Goal: Information Seeking & Learning: Learn about a topic

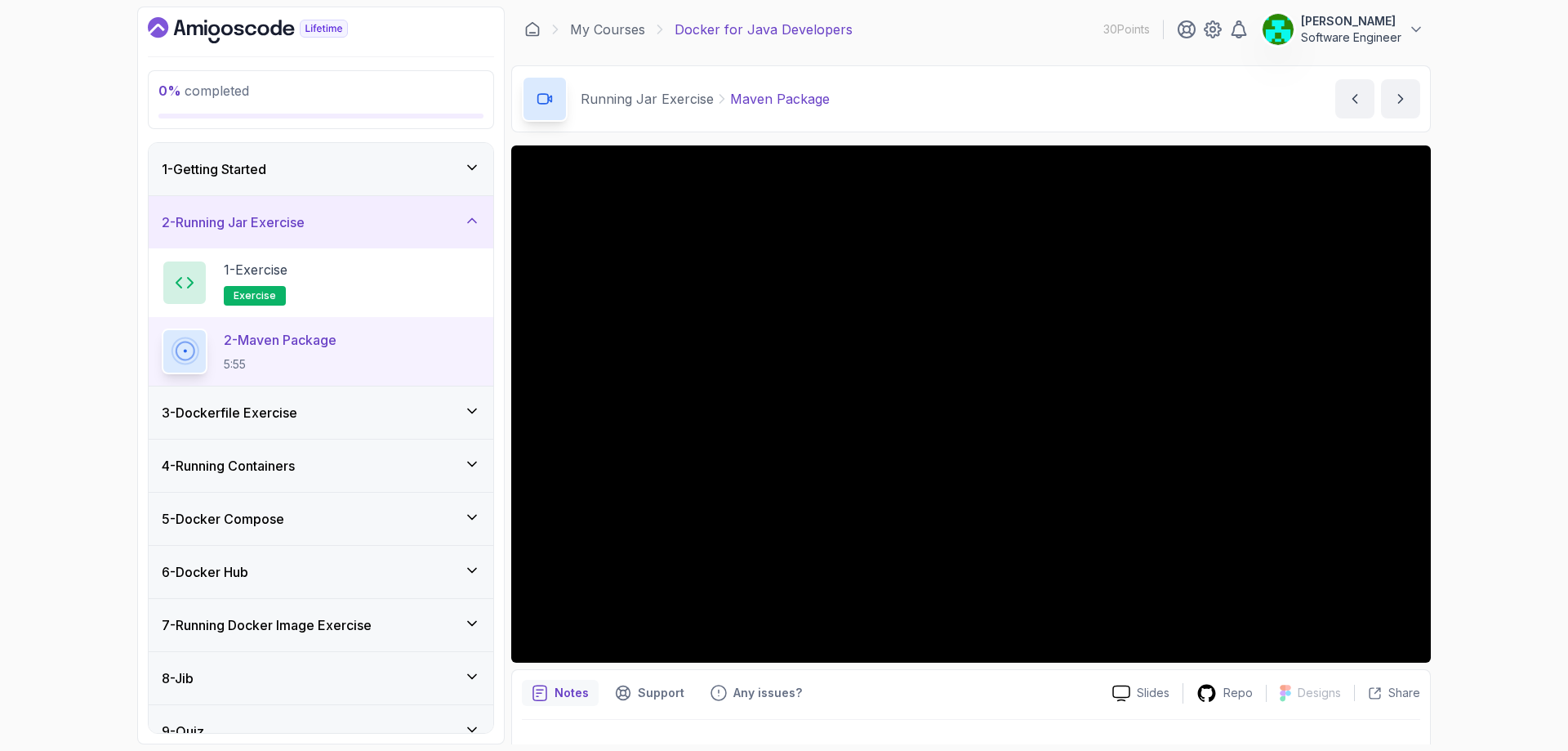
click at [3, 317] on div "0 % completed 1 - Getting Started 2 - Running Jar Exercise 1 - Exercise exercis…" at bounding box center [784, 375] width 1568 height 751
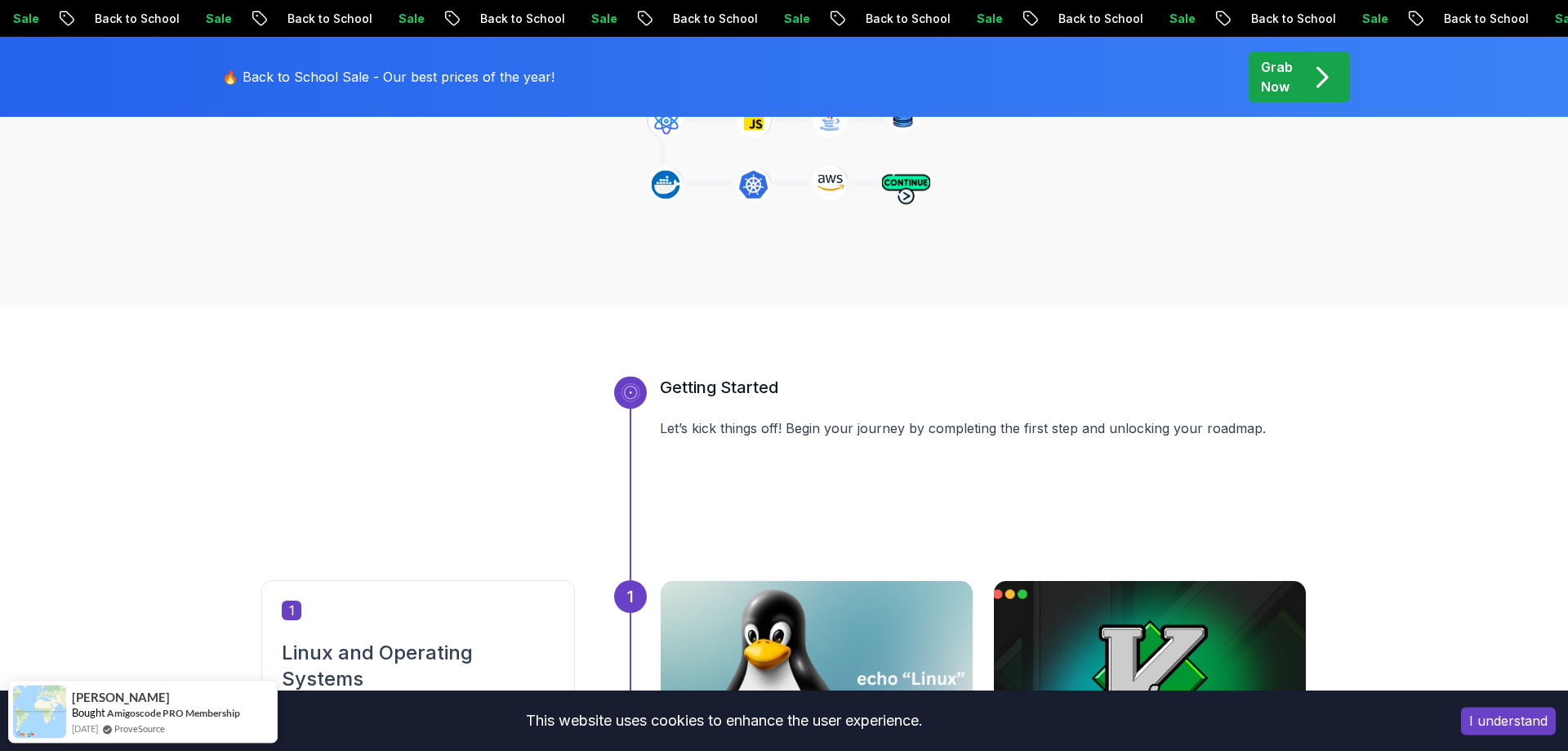
scroll to position [362, 0]
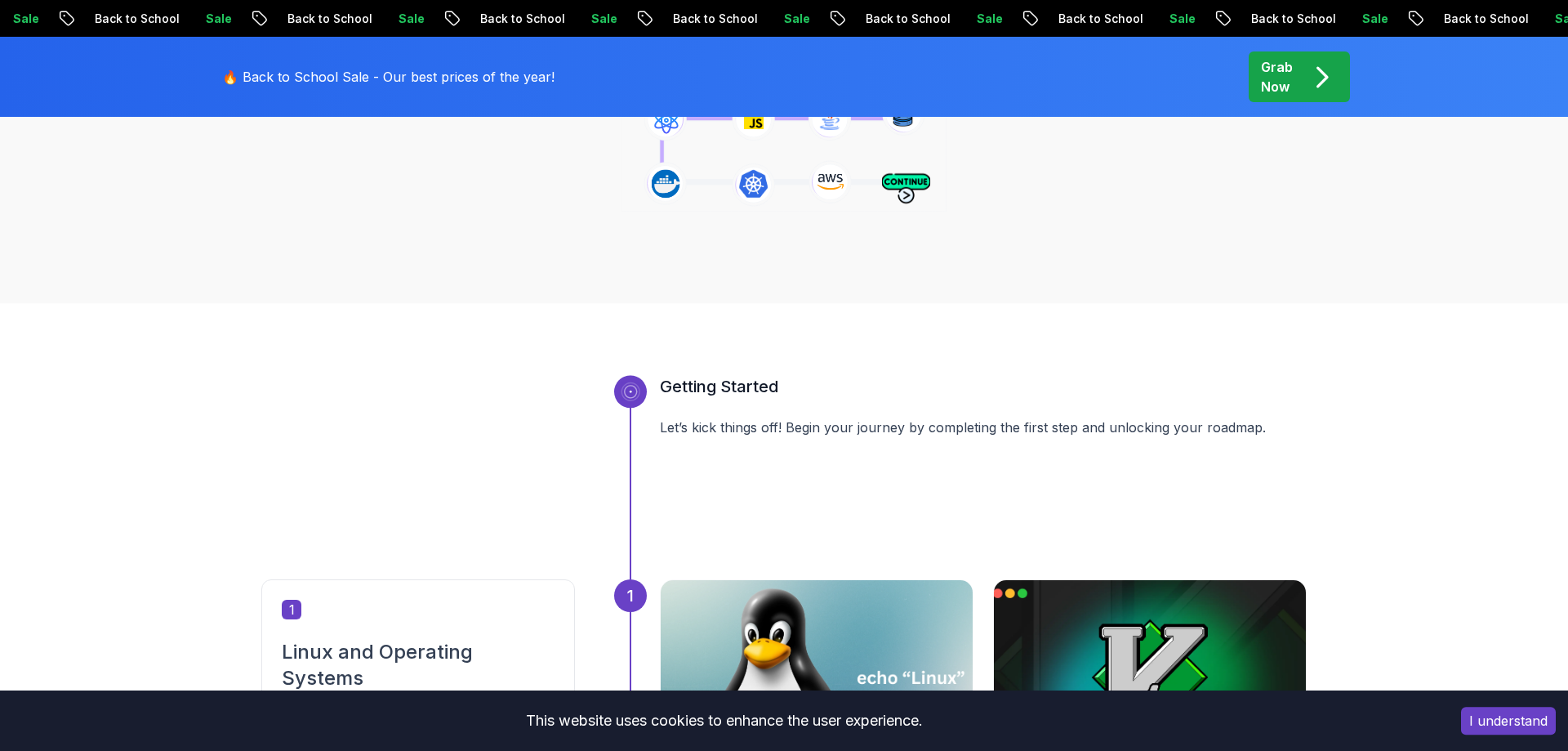
click at [1296, 74] on div "Grab Now" at bounding box center [1299, 77] width 77 height 39
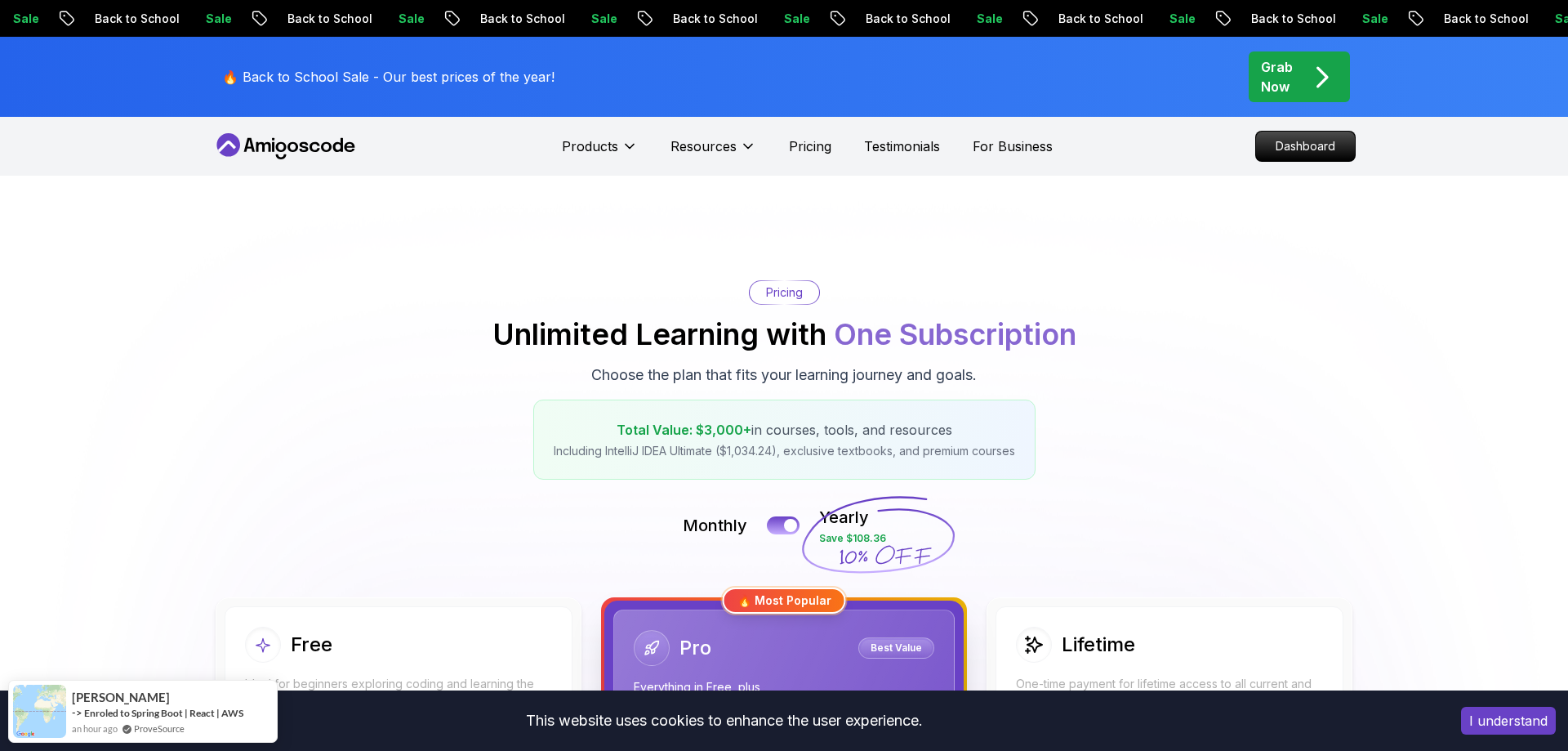
click at [335, 141] on icon at bounding box center [285, 146] width 147 height 26
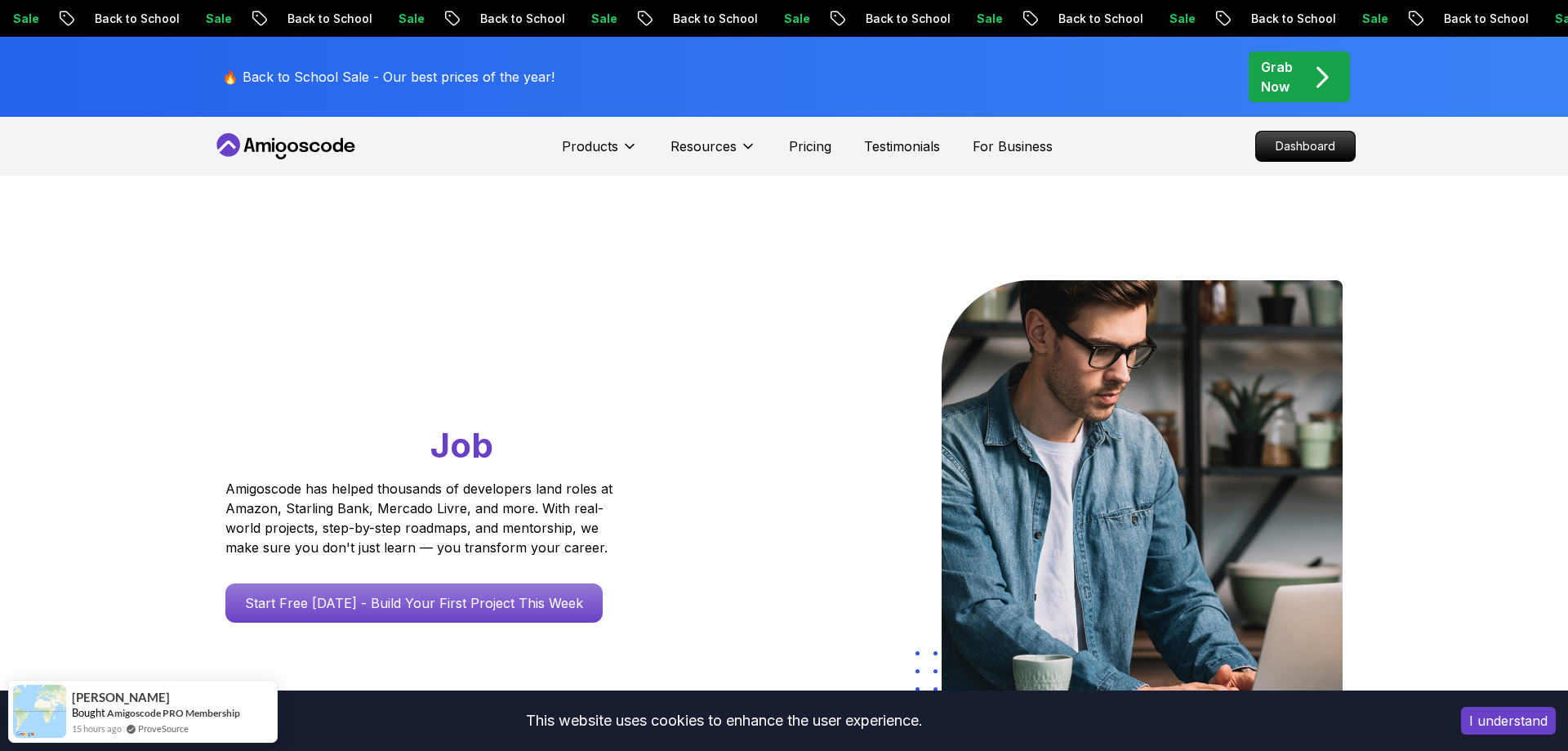
click at [1315, 145] on p "Dashboard" at bounding box center [1305, 146] width 94 height 28
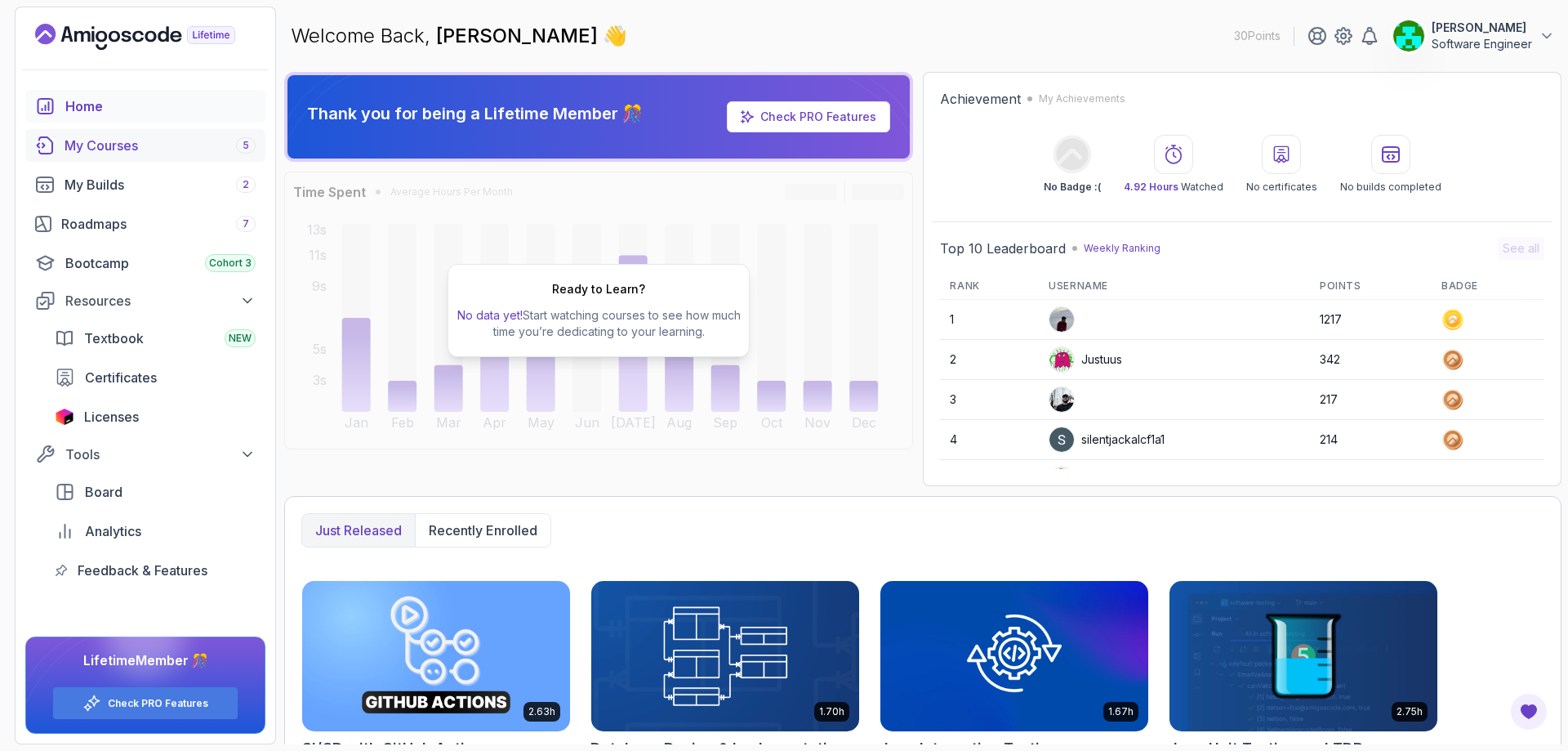
click at [167, 148] on div "My Courses 5" at bounding box center [160, 145] width 191 height 19
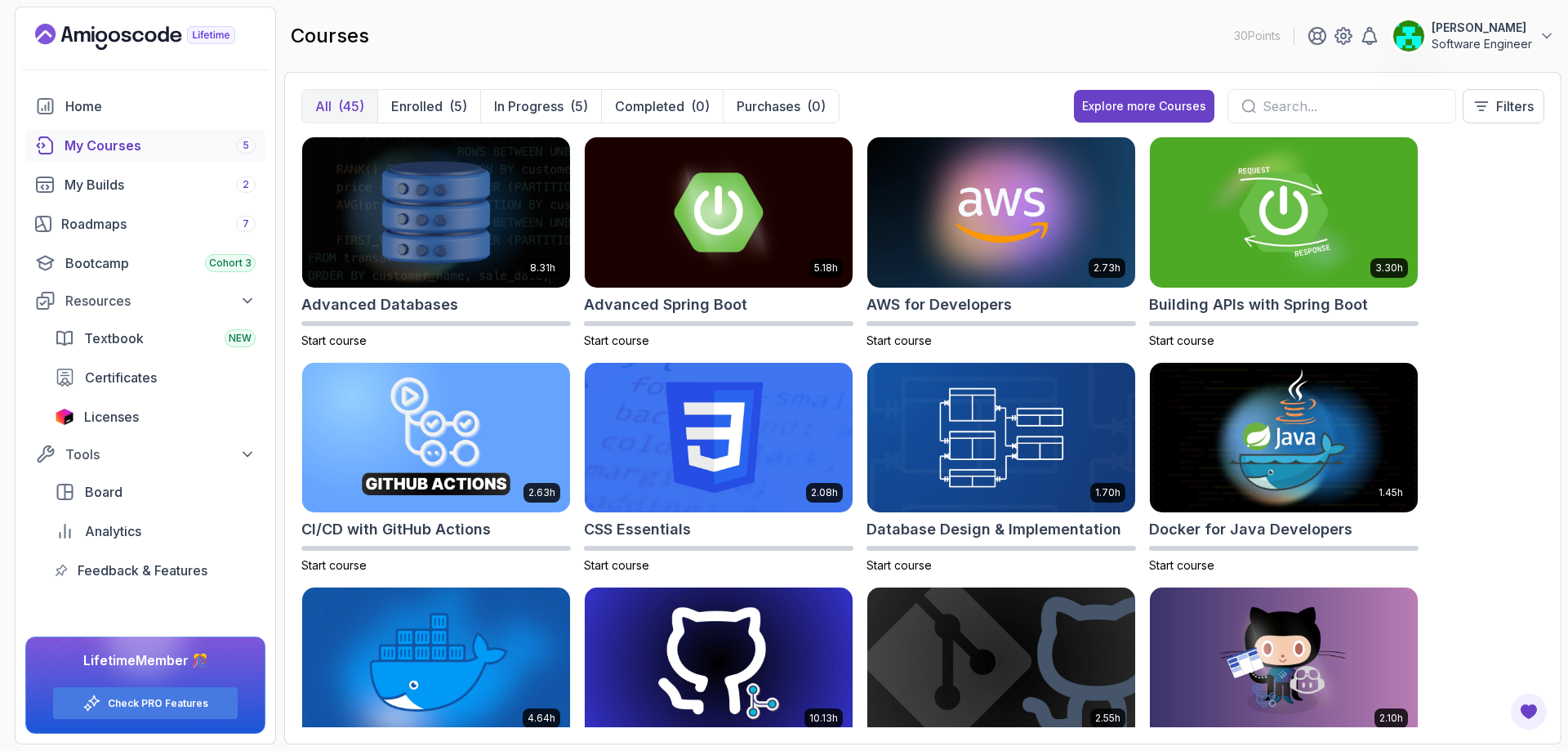
click at [337, 112] on button "All (45)" at bounding box center [339, 106] width 75 height 33
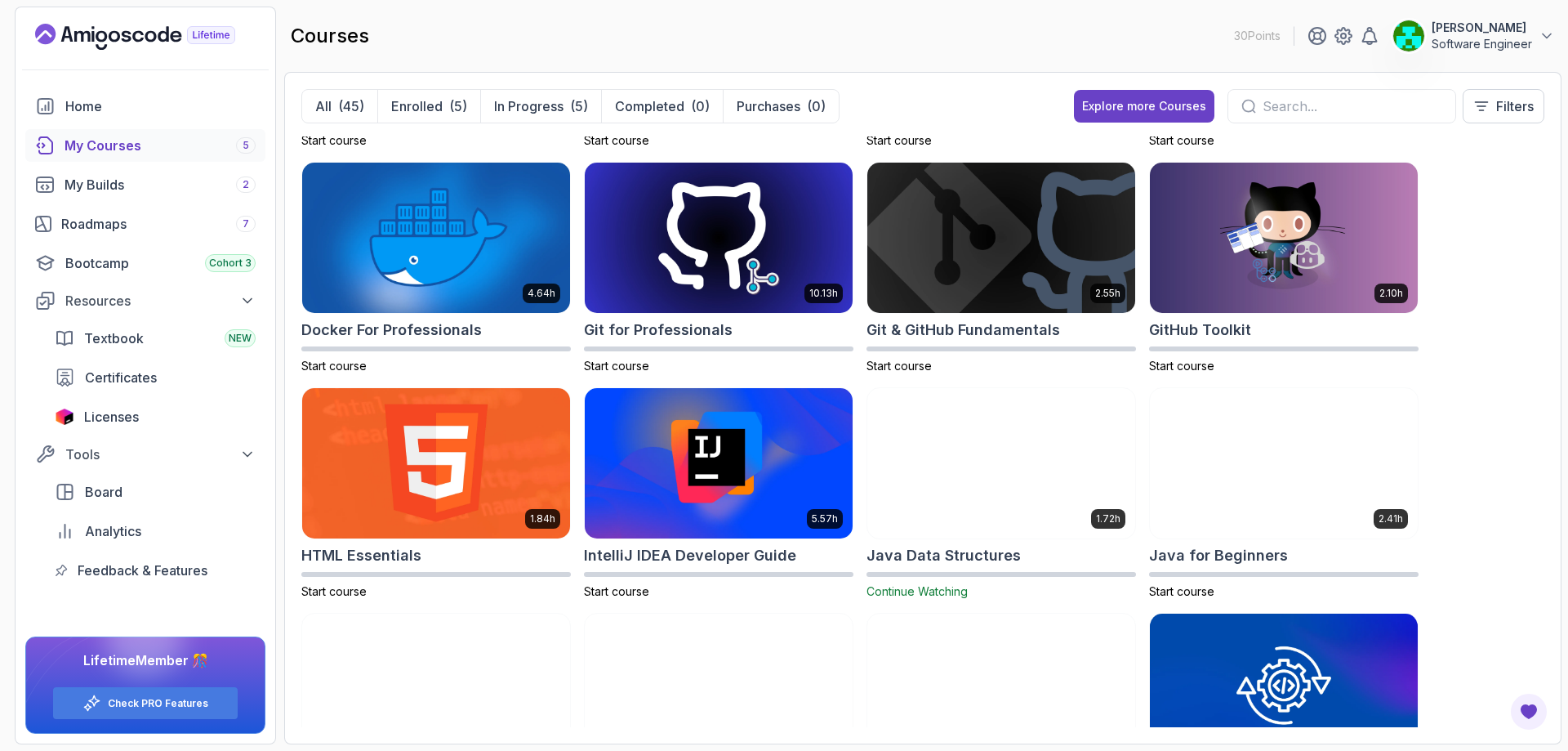
scroll to position [415, 0]
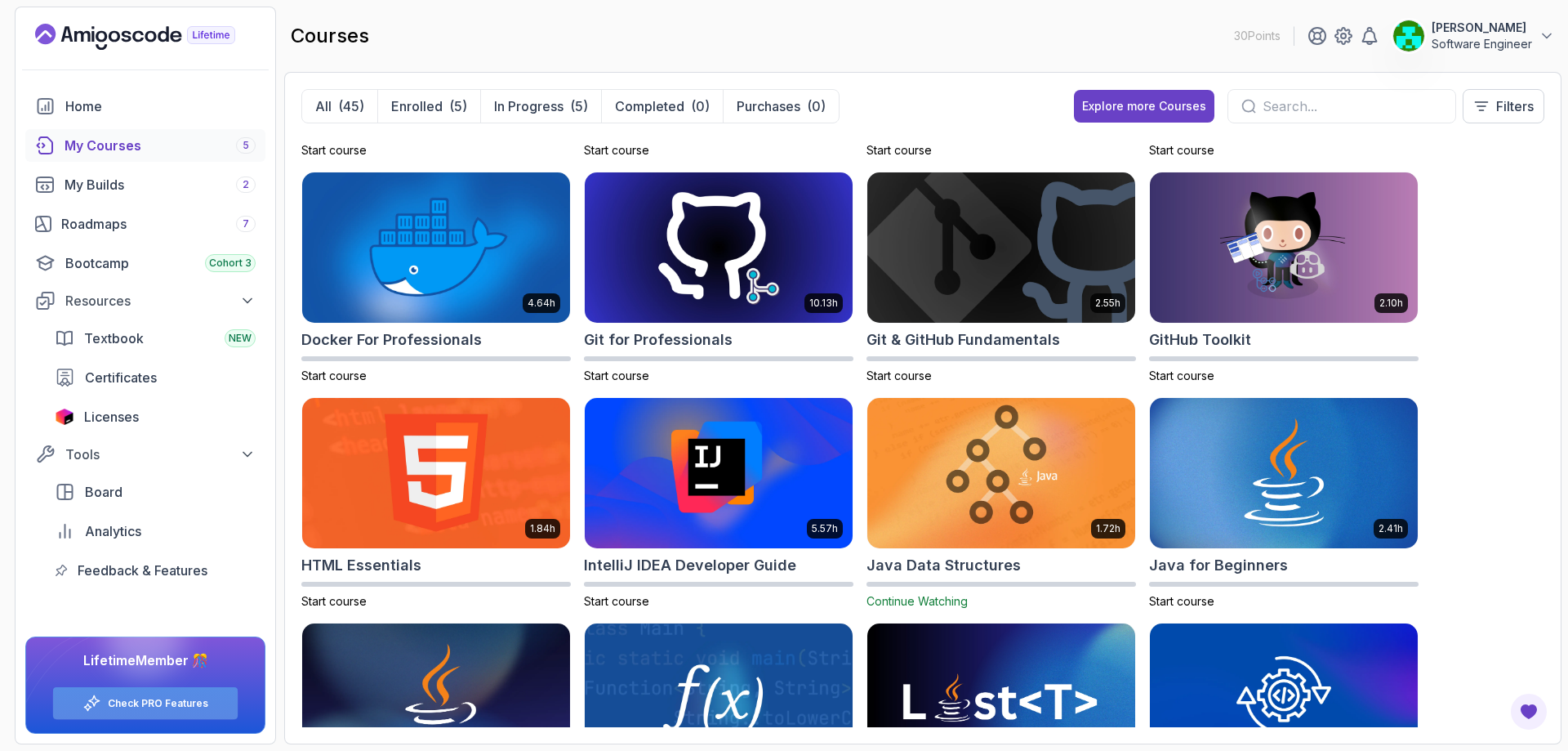
click at [164, 701] on link "Check PRO Features" at bounding box center [158, 703] width 100 height 13
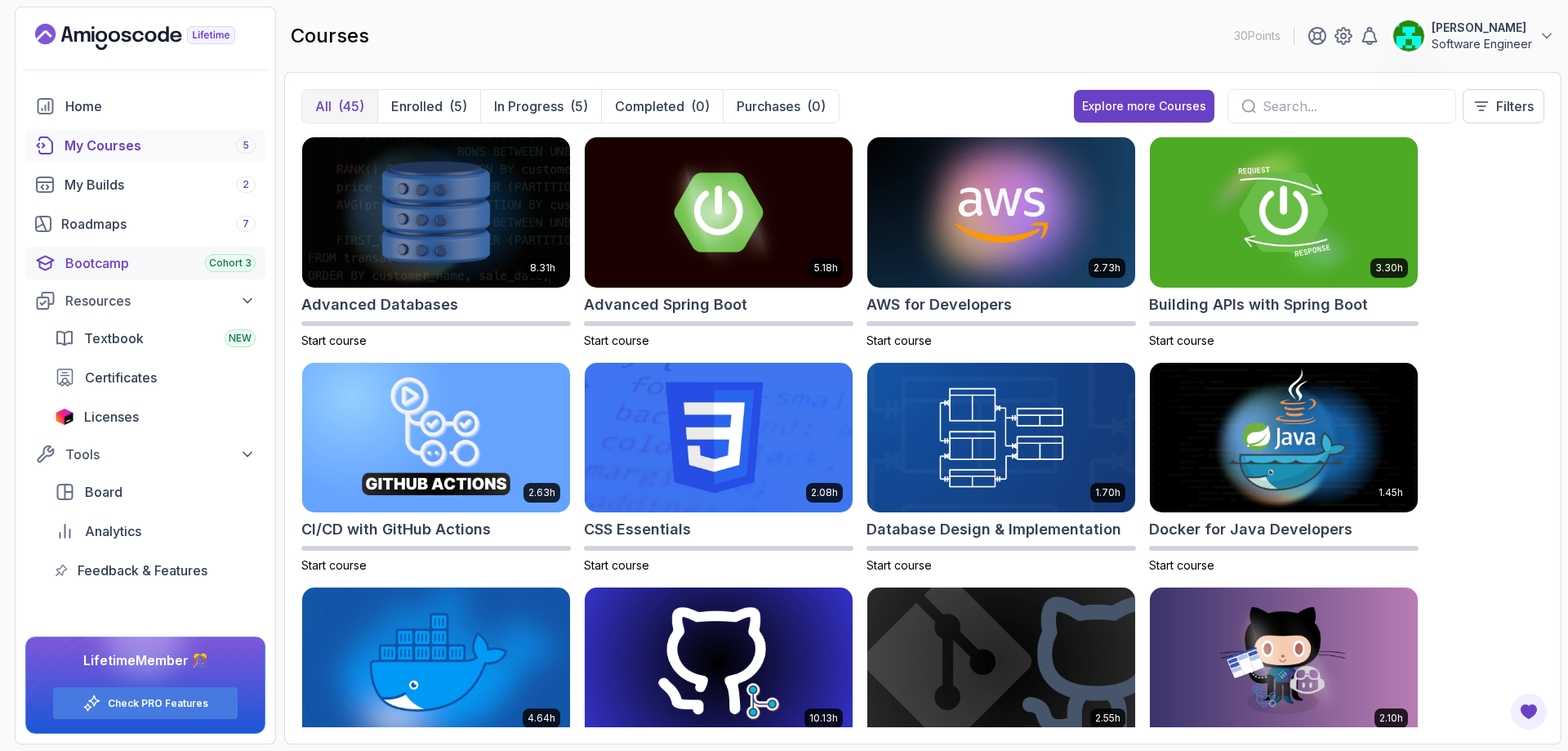
click at [159, 260] on div "Bootcamp Cohort 3" at bounding box center [160, 263] width 190 height 19
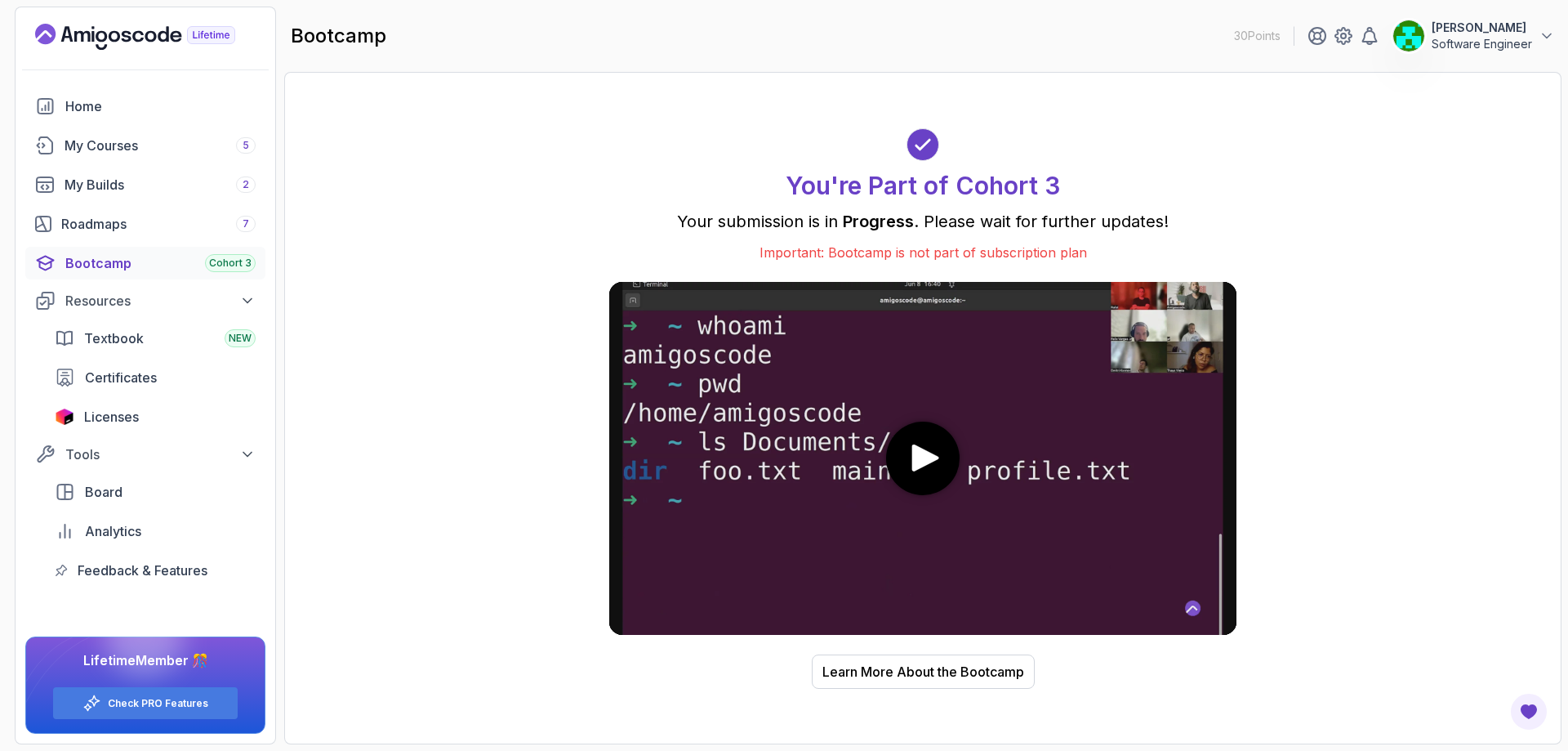
click at [920, 439] on media-play-button "play" at bounding box center [922, 458] width 73 height 73
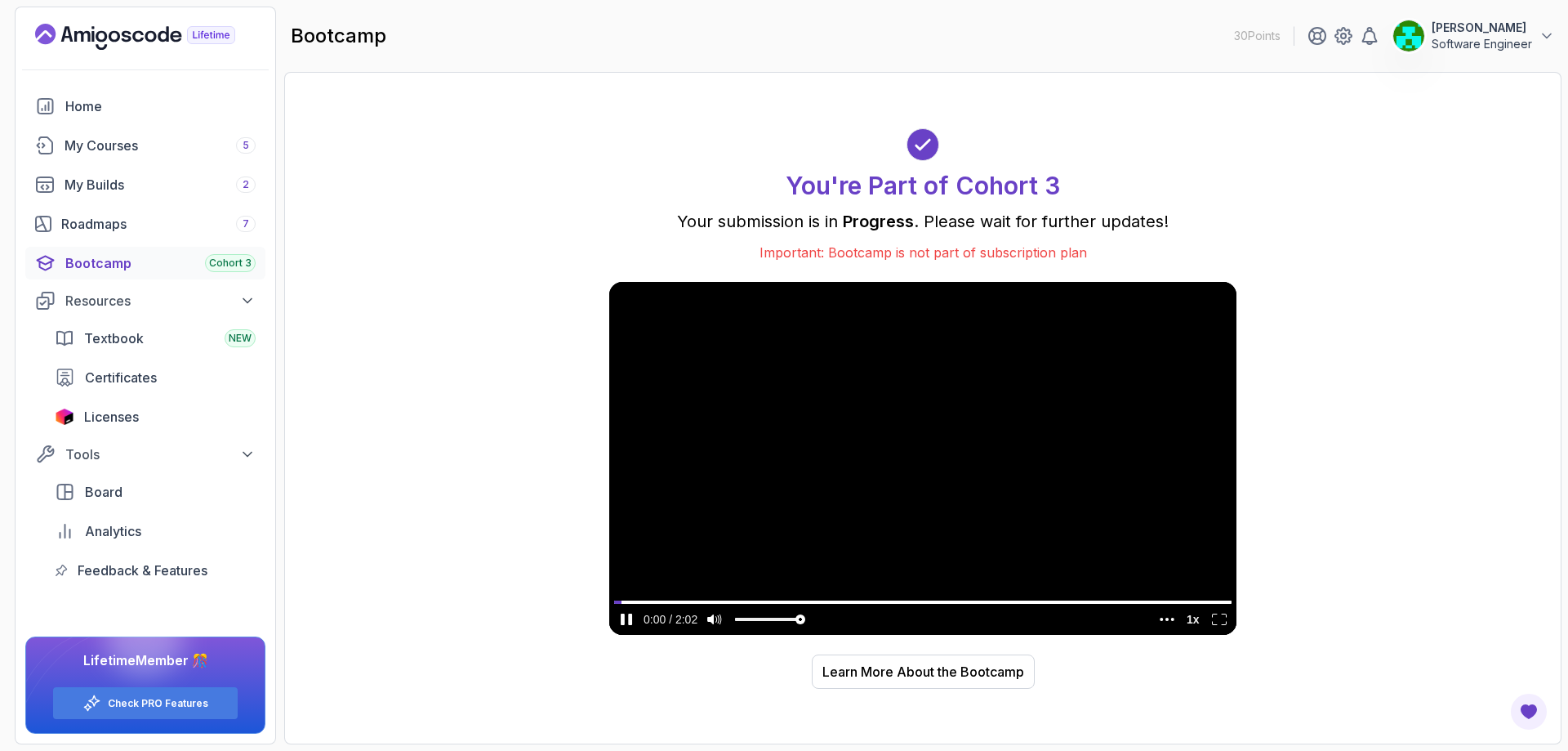
click at [876, 442] on video at bounding box center [922, 459] width 627 height 353
click at [103, 121] on link "Home" at bounding box center [145, 106] width 240 height 33
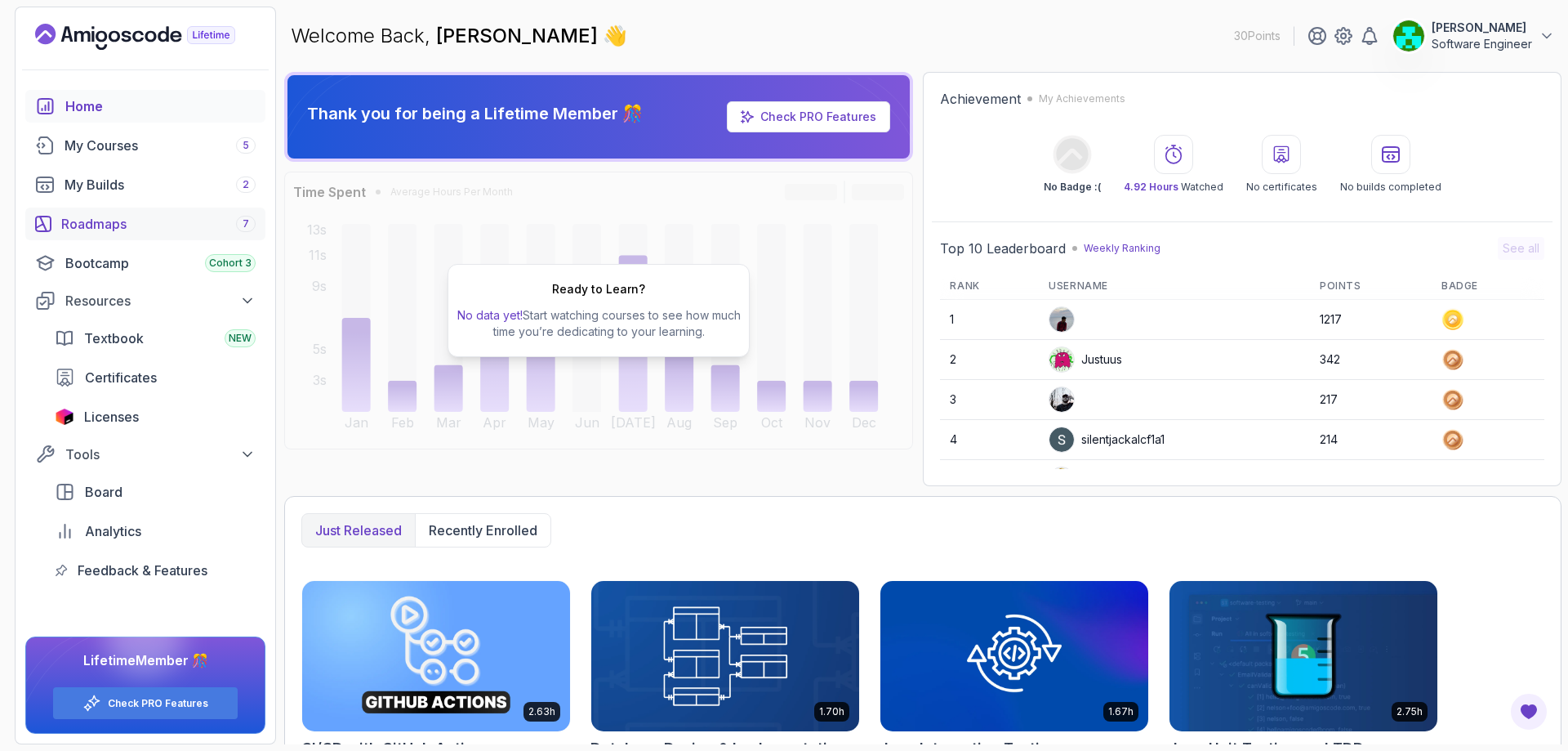
click at [133, 225] on div "Roadmaps 7" at bounding box center [159, 223] width 194 height 19
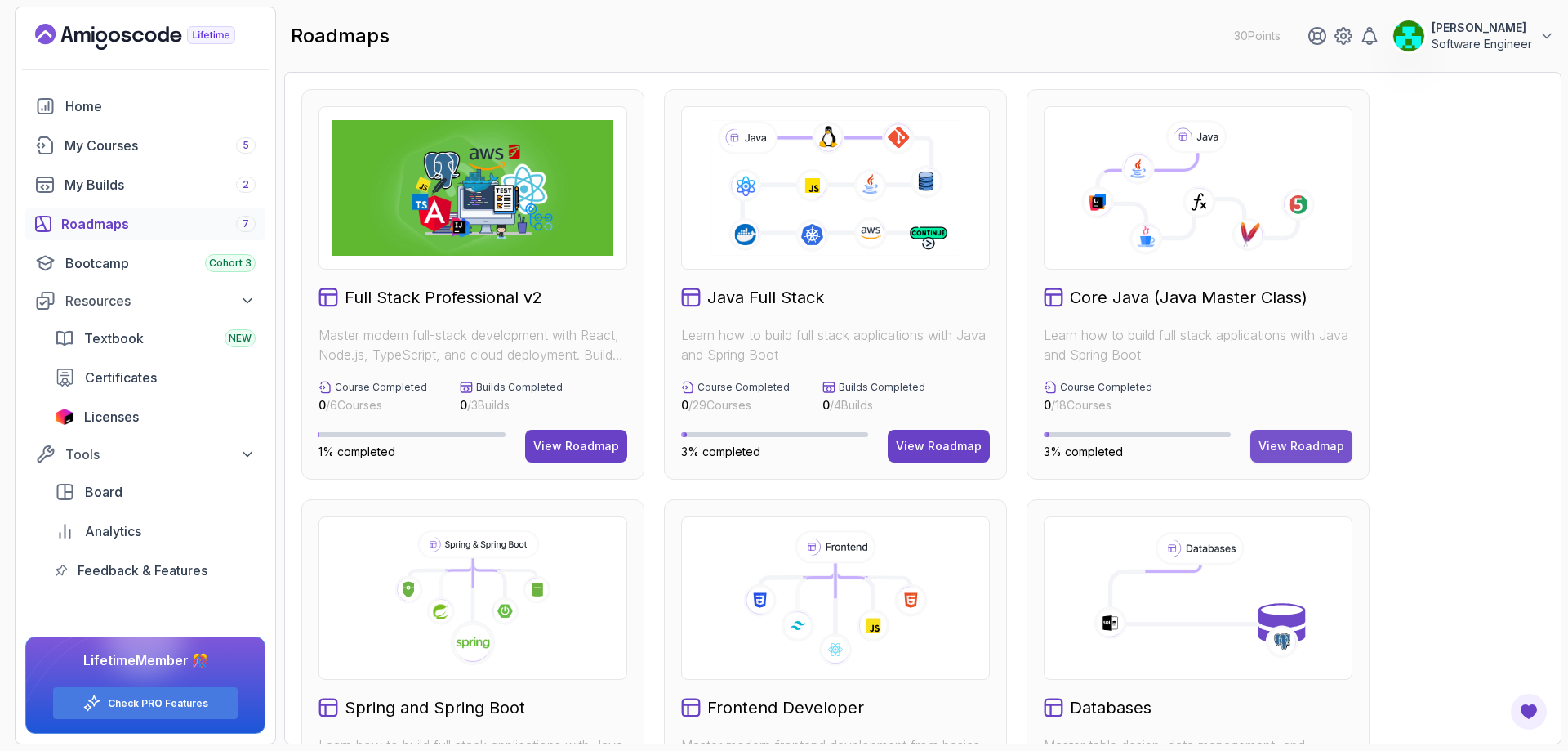
click at [1308, 453] on div "View Roadmap" at bounding box center [1301, 445] width 86 height 16
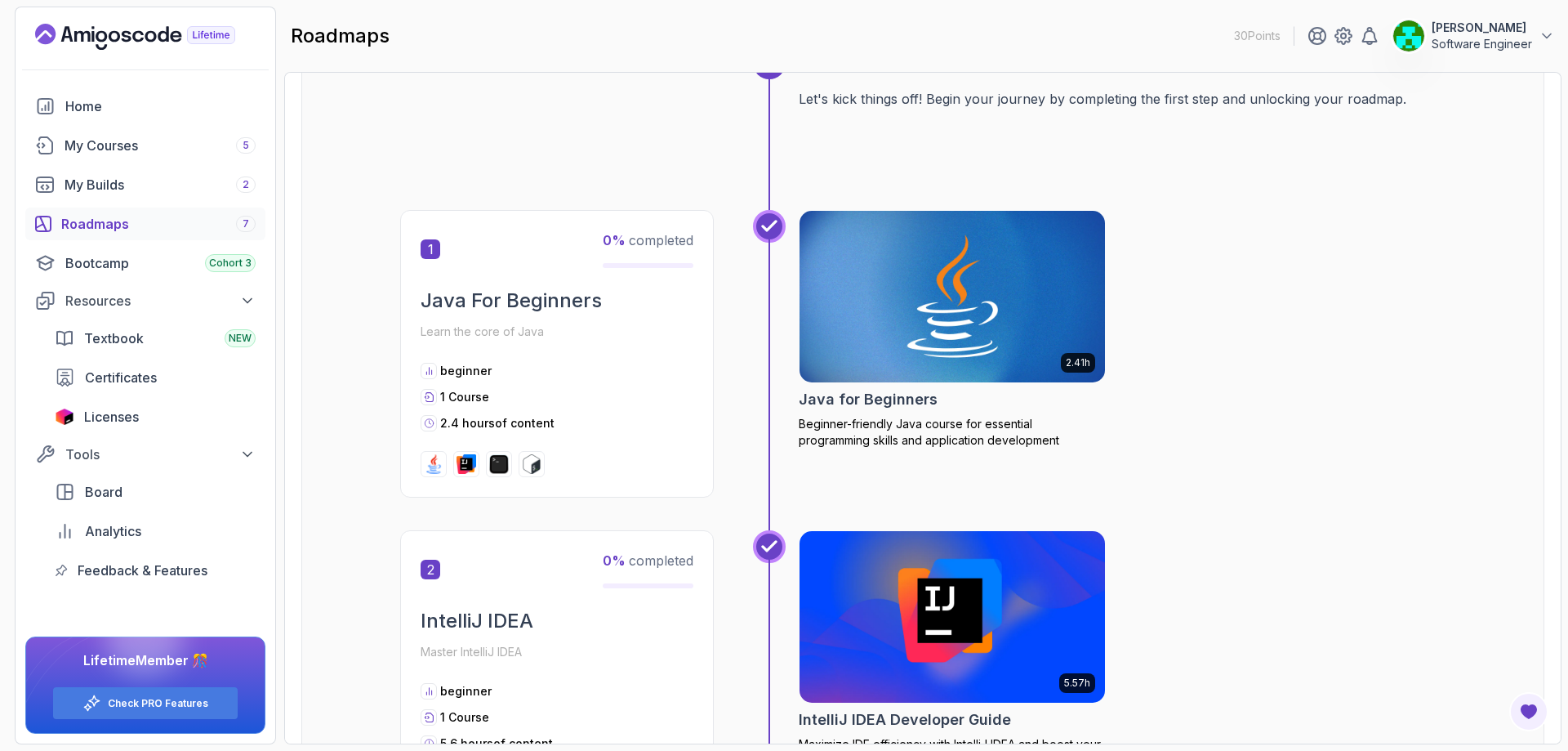
scroll to position [214, 0]
click at [930, 354] on img at bounding box center [952, 297] width 321 height 180
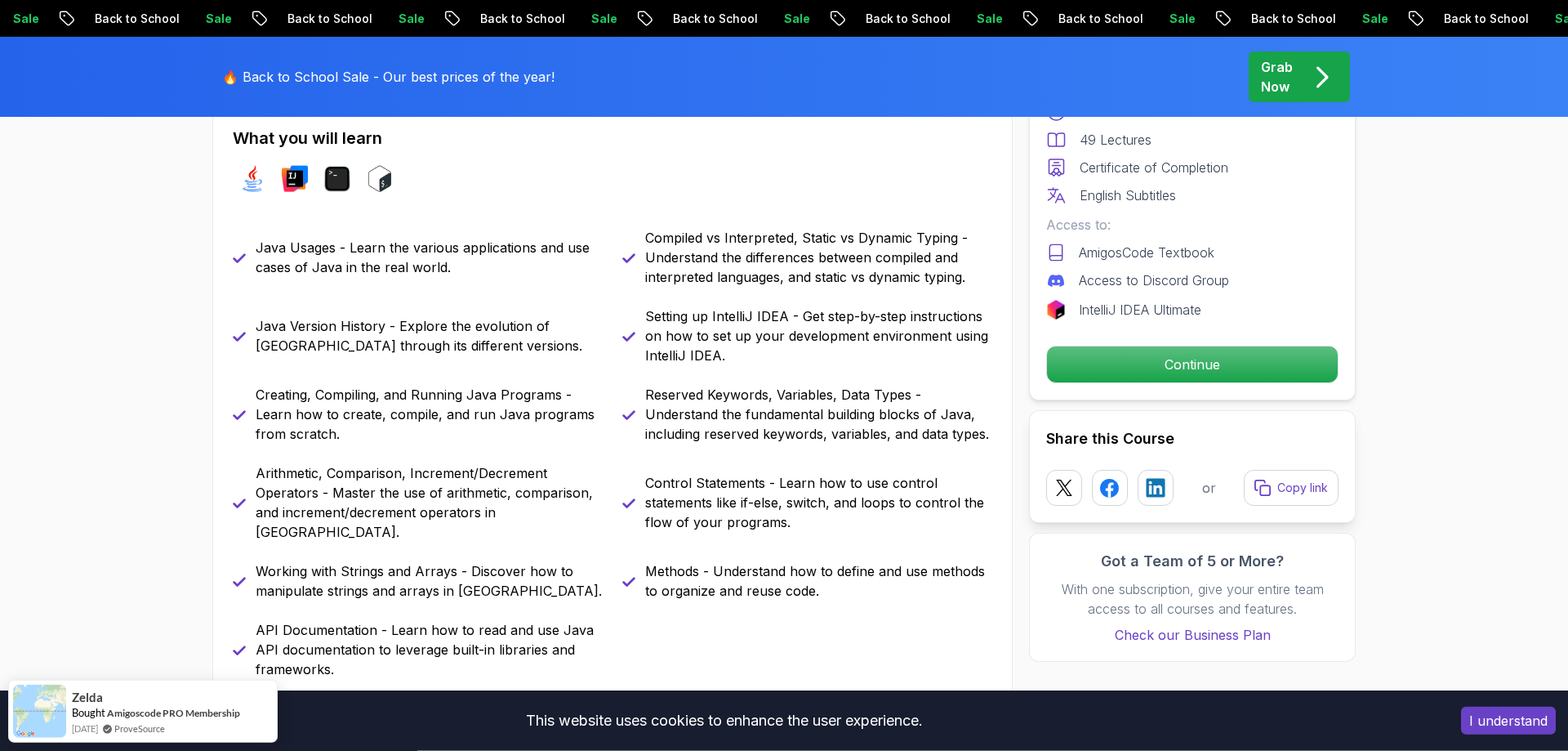
scroll to position [663, 0]
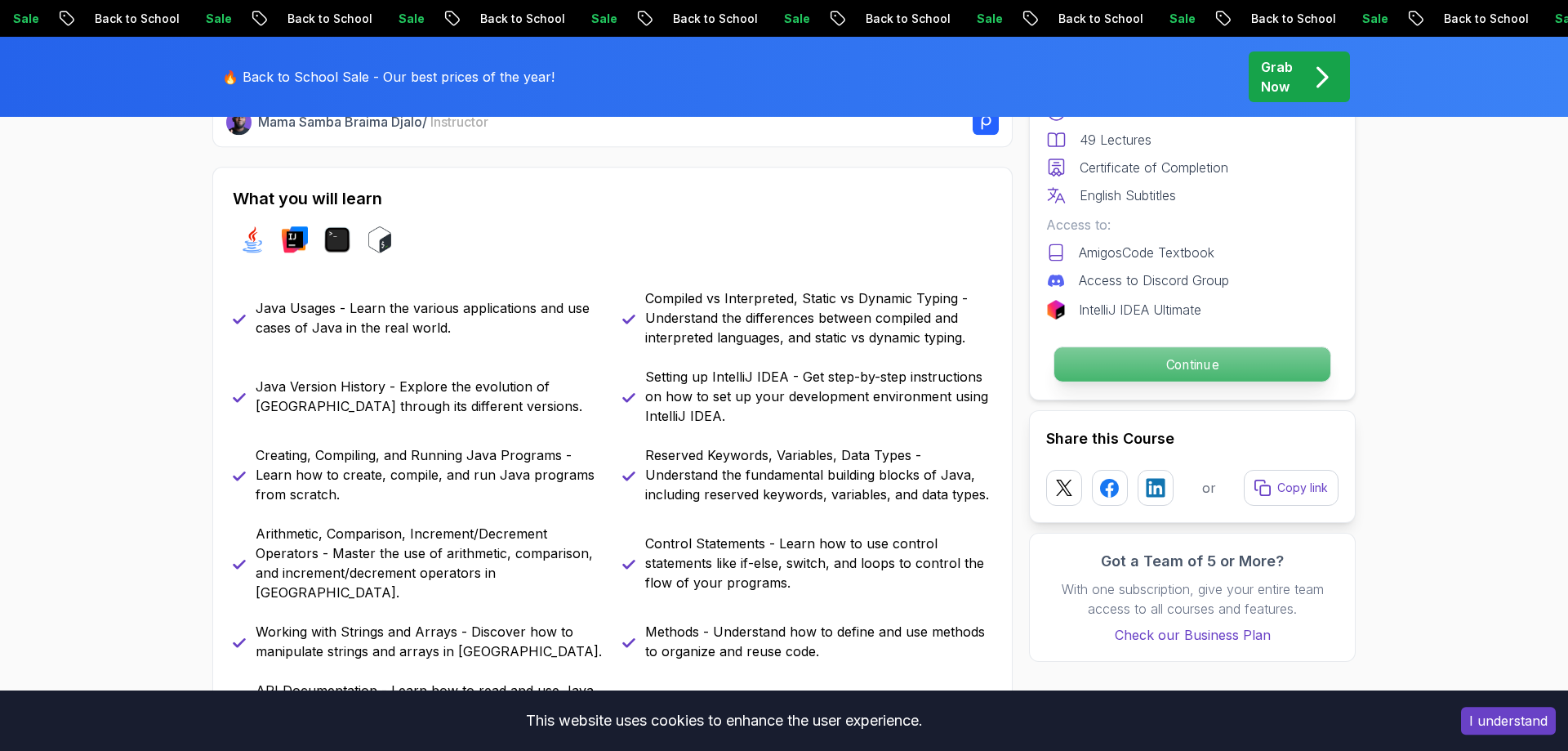
click at [1117, 357] on p "Continue" at bounding box center [1191, 364] width 276 height 35
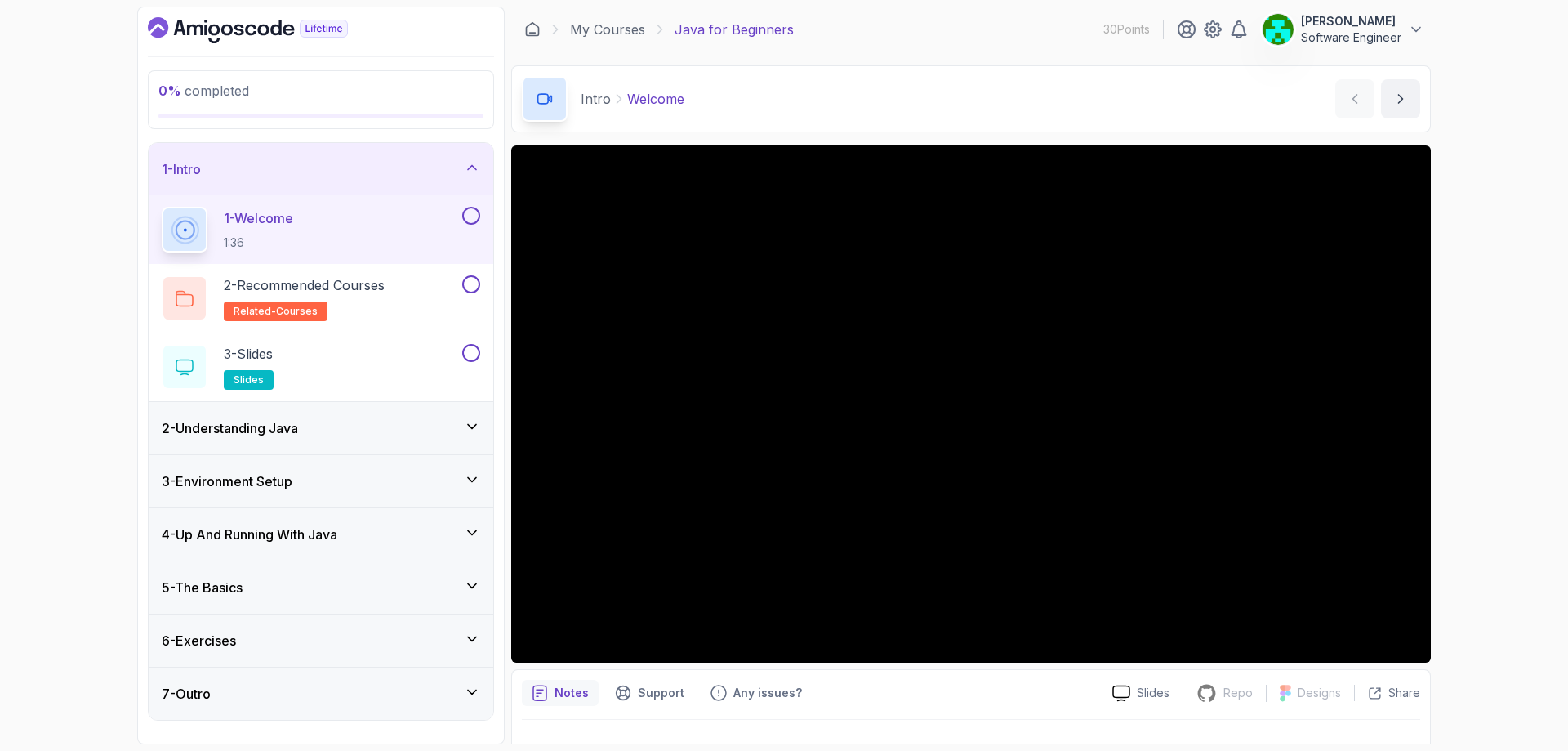
click at [296, 433] on h3 "2 - Understanding Java" at bounding box center [230, 427] width 137 height 19
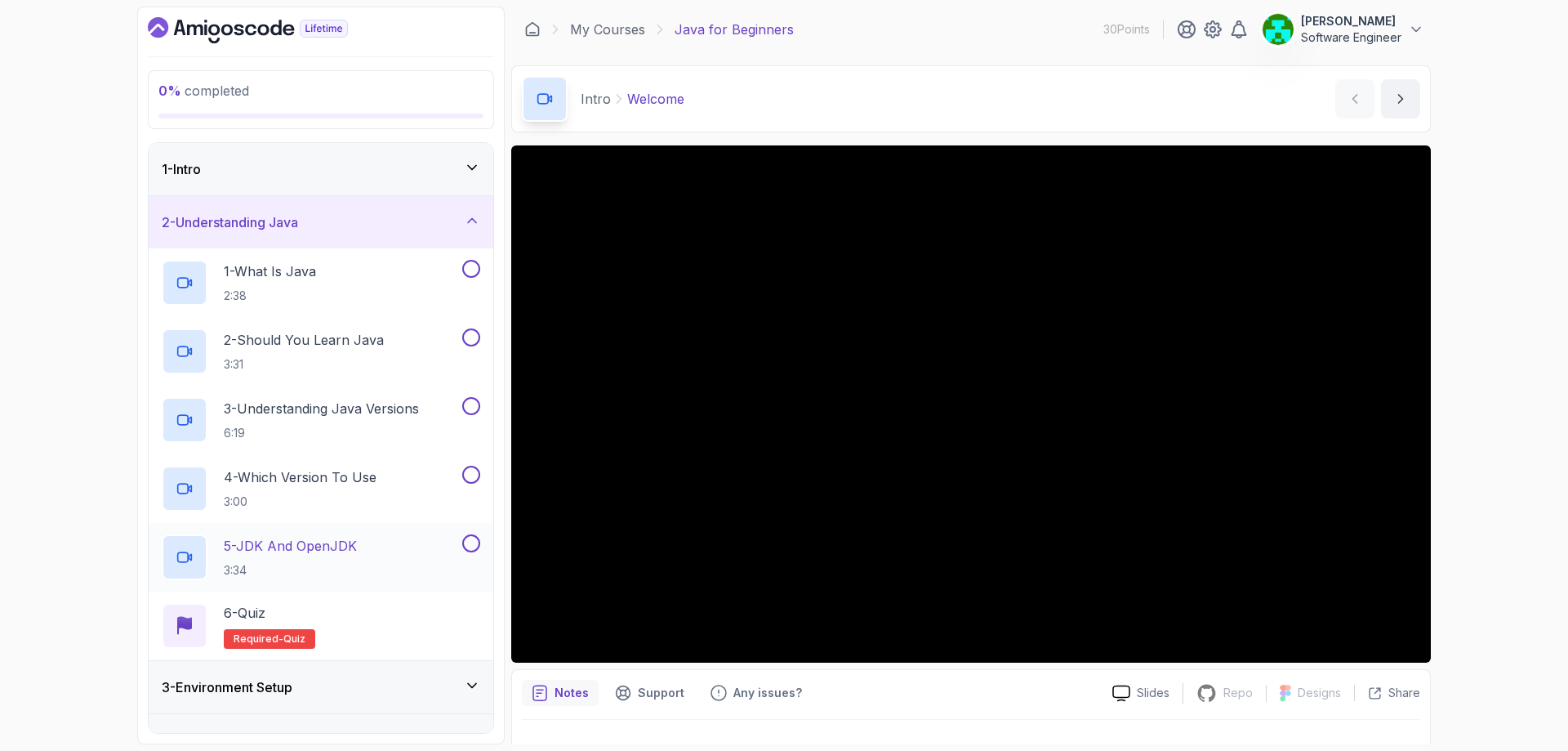
scroll to position [193, 0]
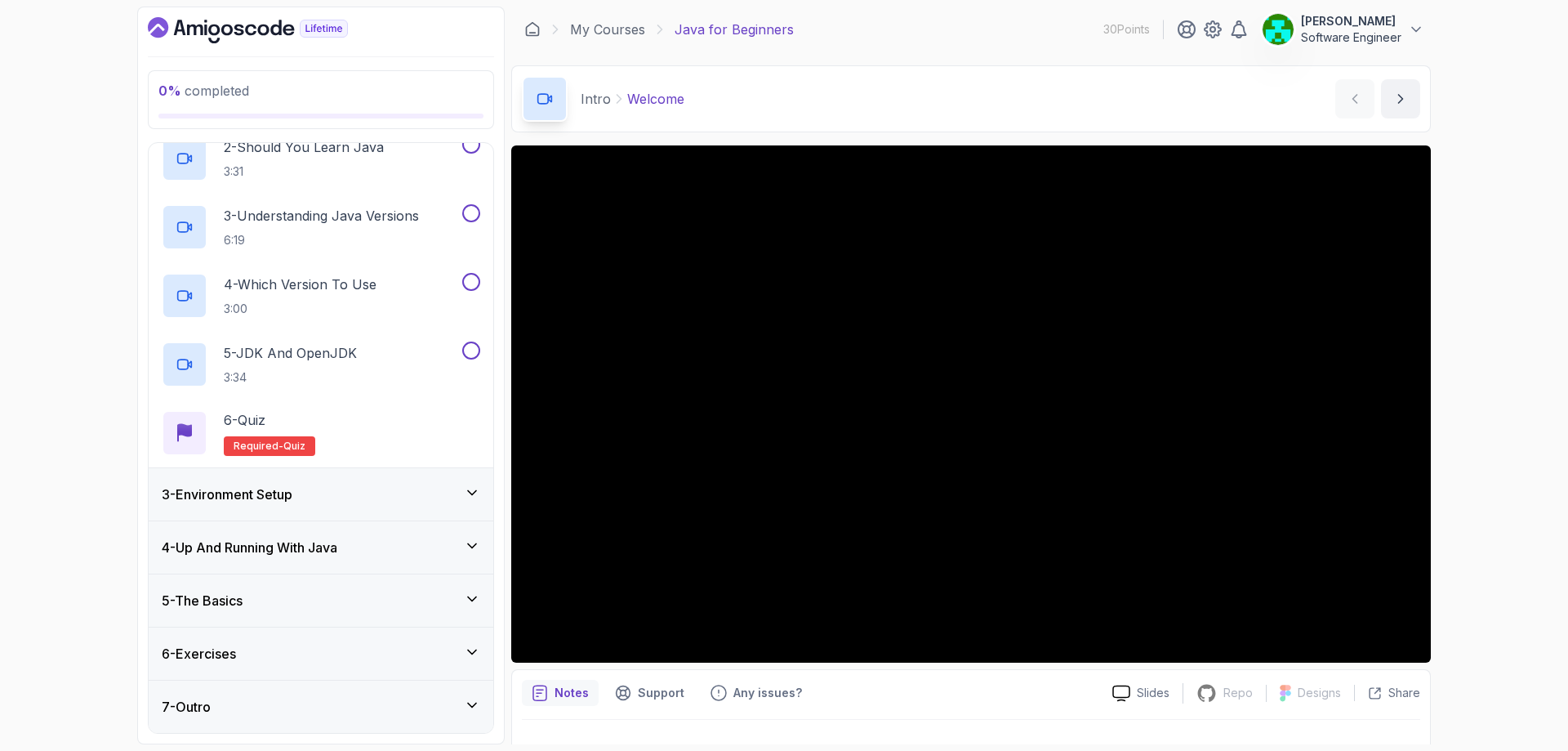
click at [246, 503] on h3 "3 - Environment Setup" at bounding box center [226, 493] width 131 height 19
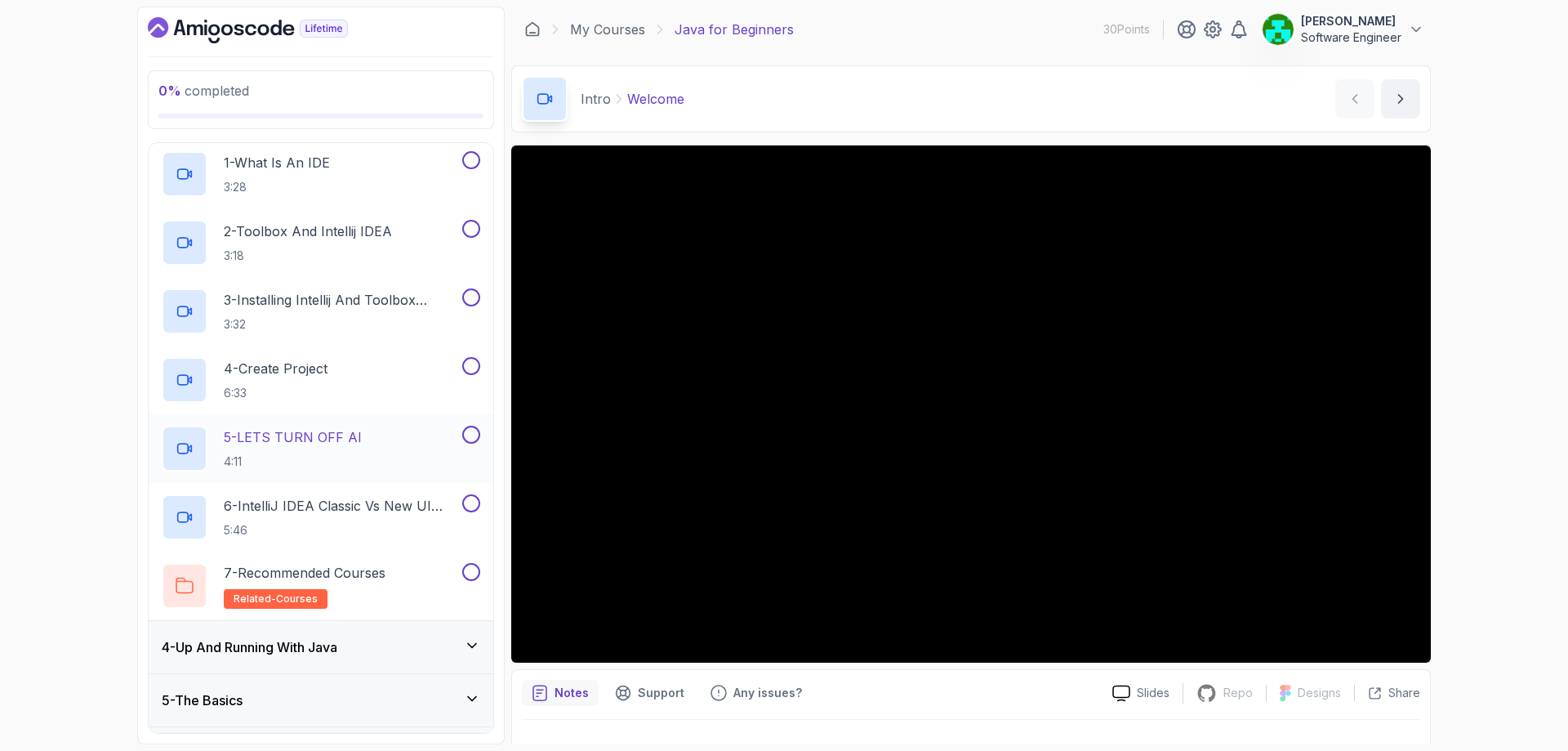
scroll to position [261, 0]
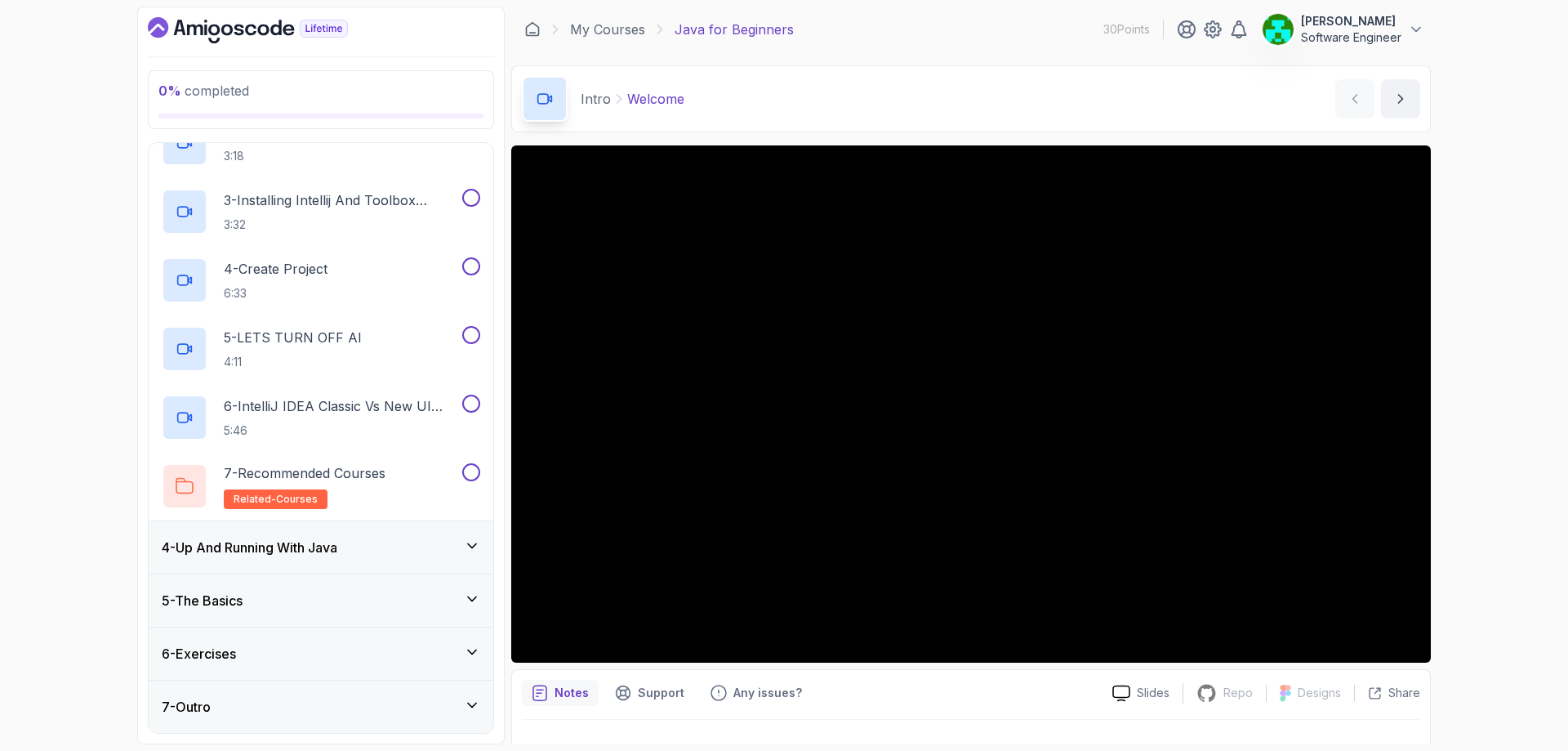
click at [250, 545] on h3 "4 - Up And Running With Java" at bounding box center [249, 547] width 176 height 19
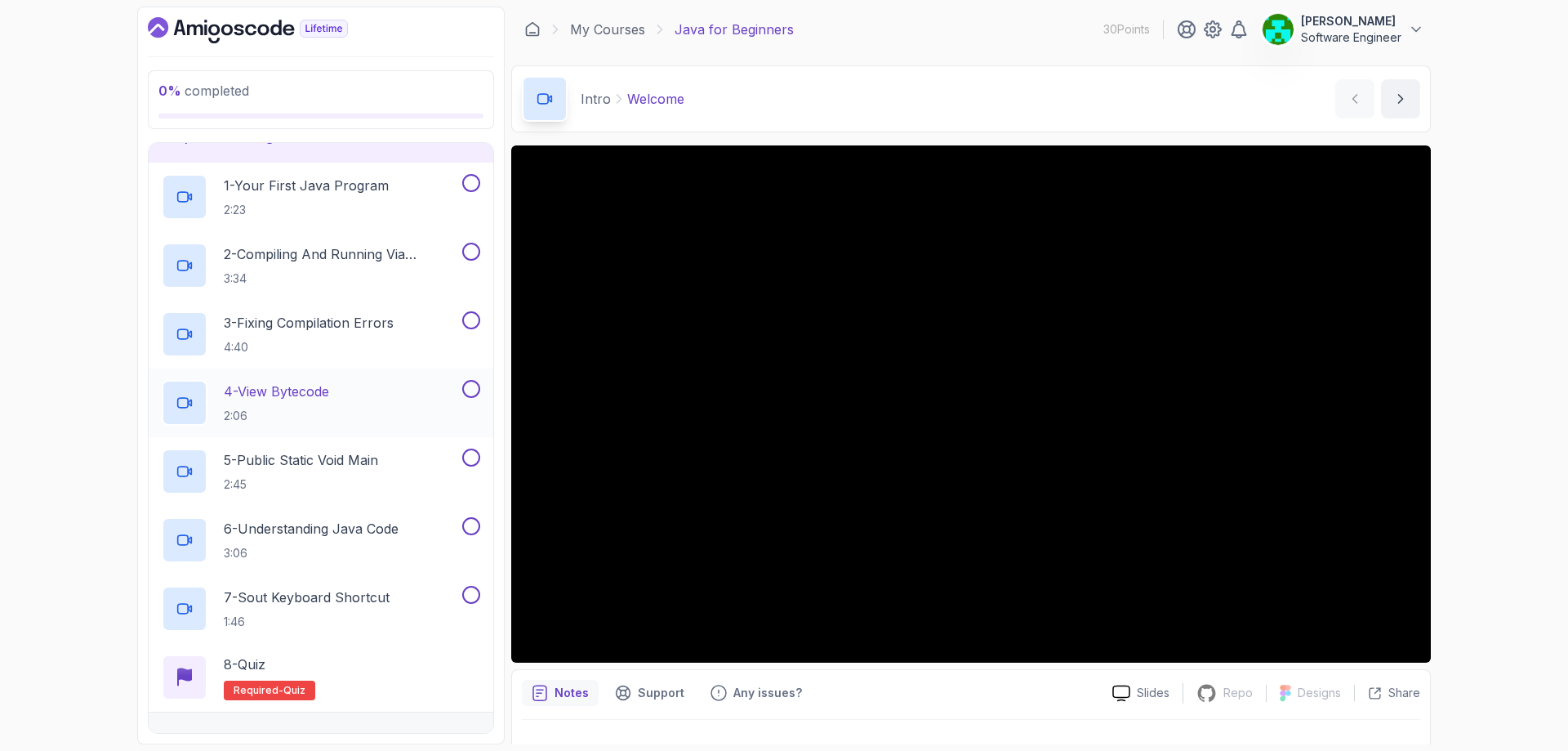
scroll to position [330, 0]
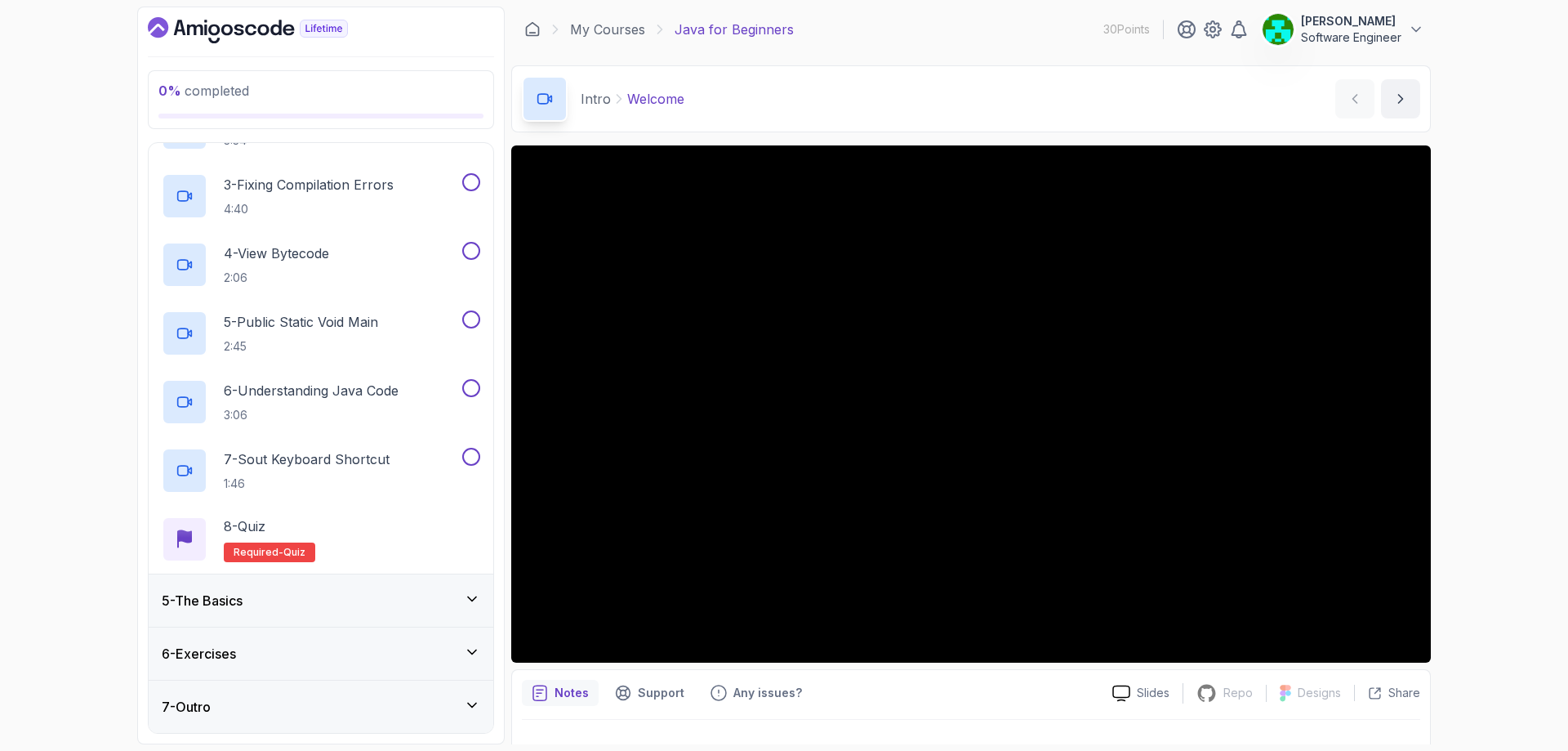
click at [215, 603] on h3 "5 - The Basics" at bounding box center [202, 600] width 81 height 19
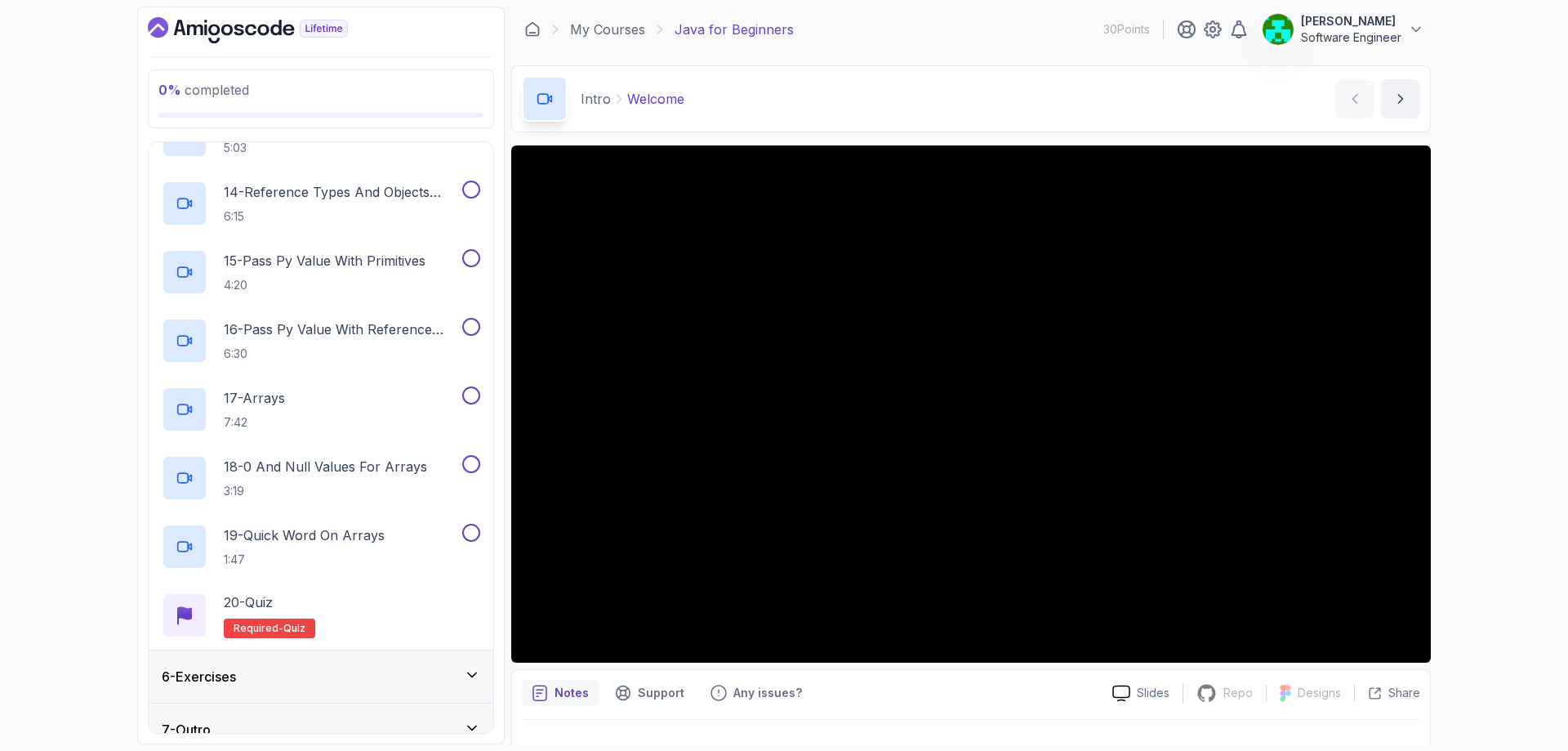
scroll to position [1153, 0]
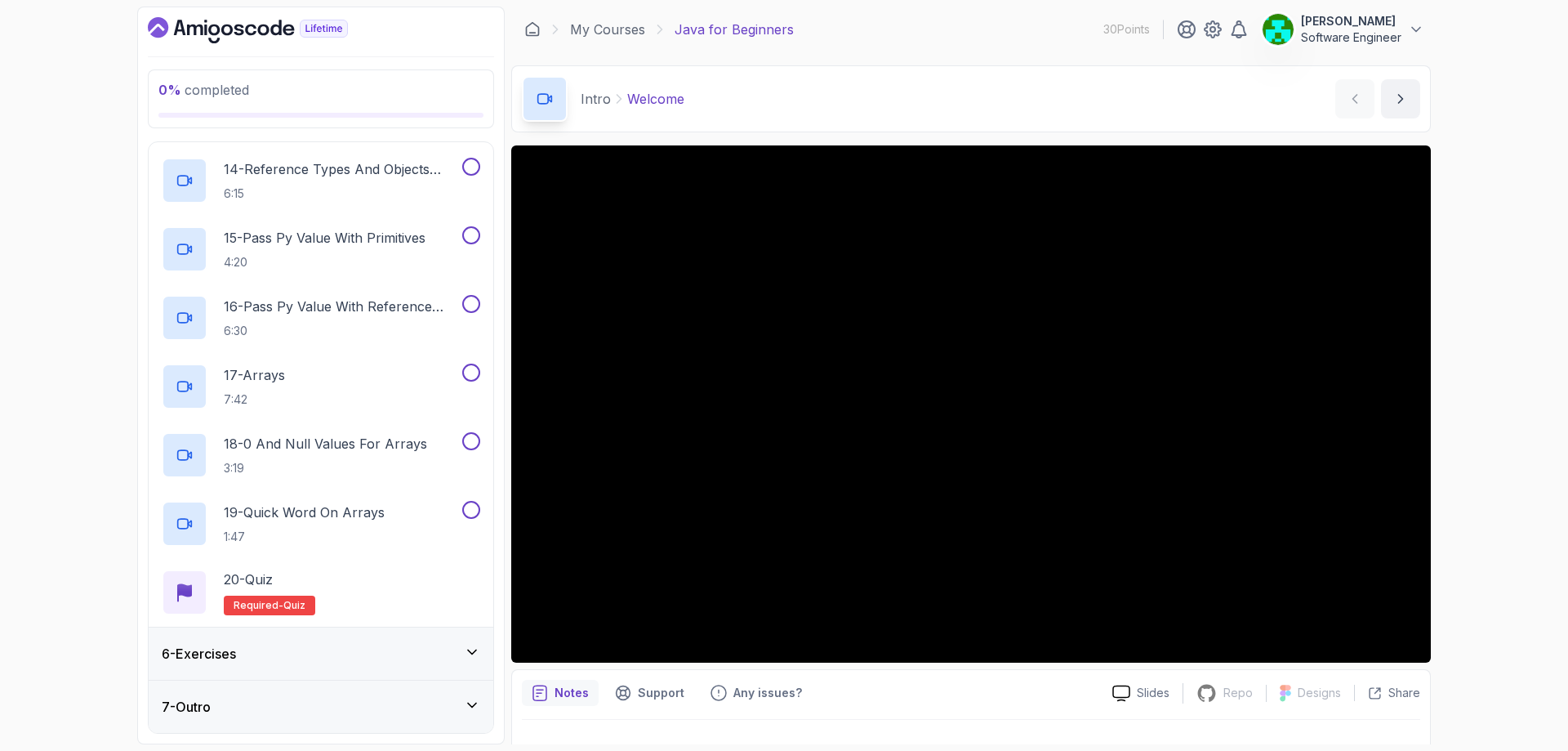
click at [203, 646] on h3 "6 - Exercises" at bounding box center [198, 653] width 74 height 19
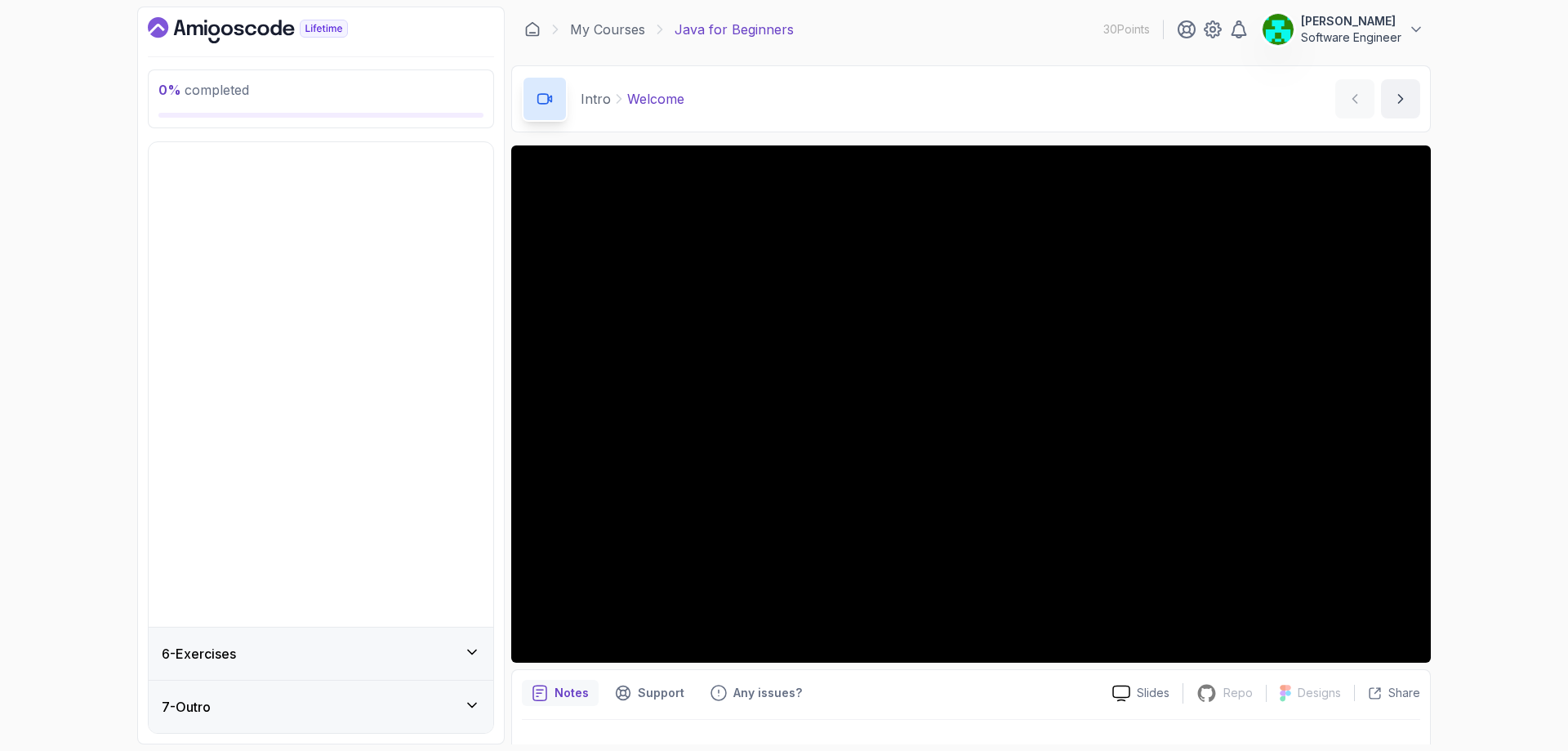
scroll to position [0, 0]
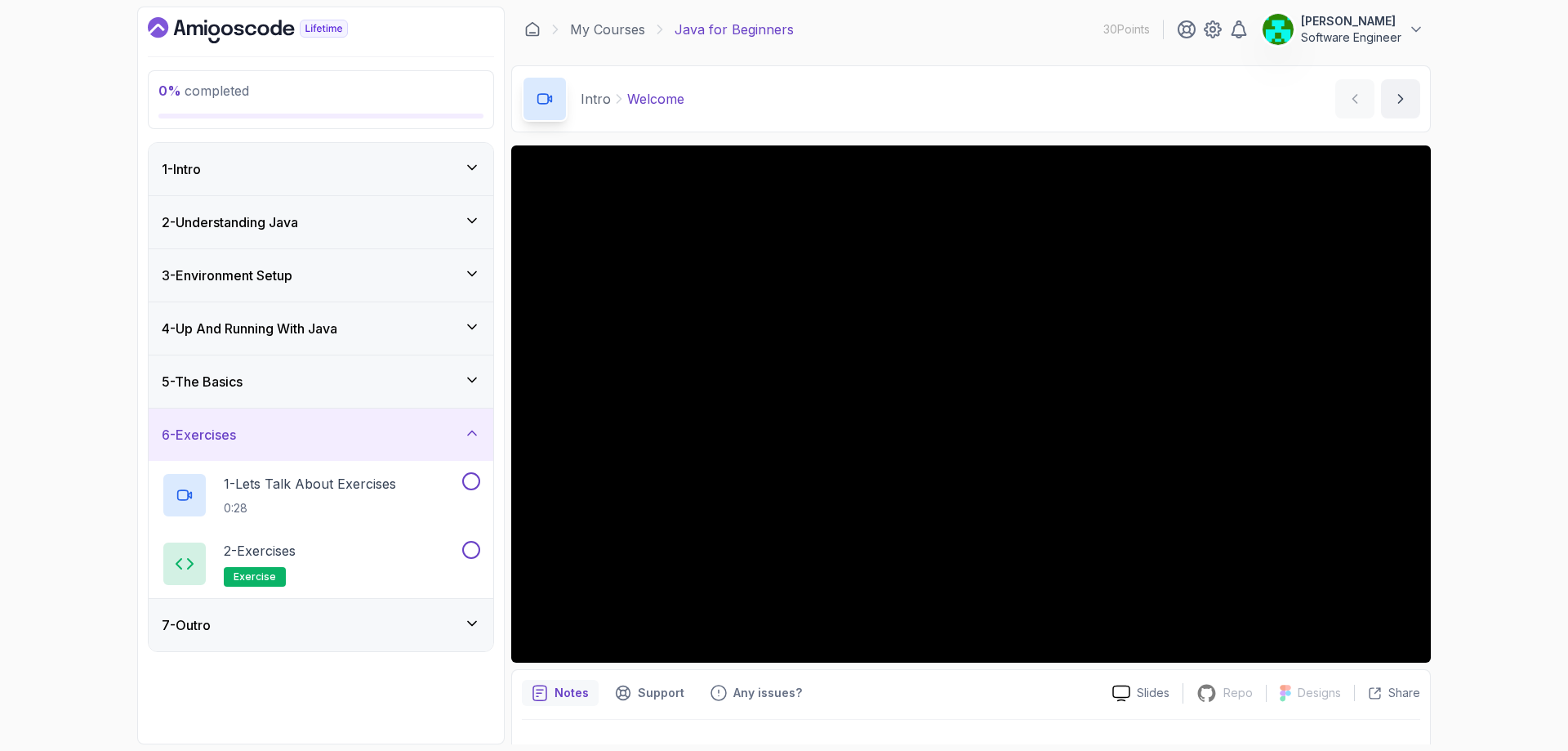
click at [211, 625] on h3 "7 - Outro" at bounding box center [186, 624] width 49 height 19
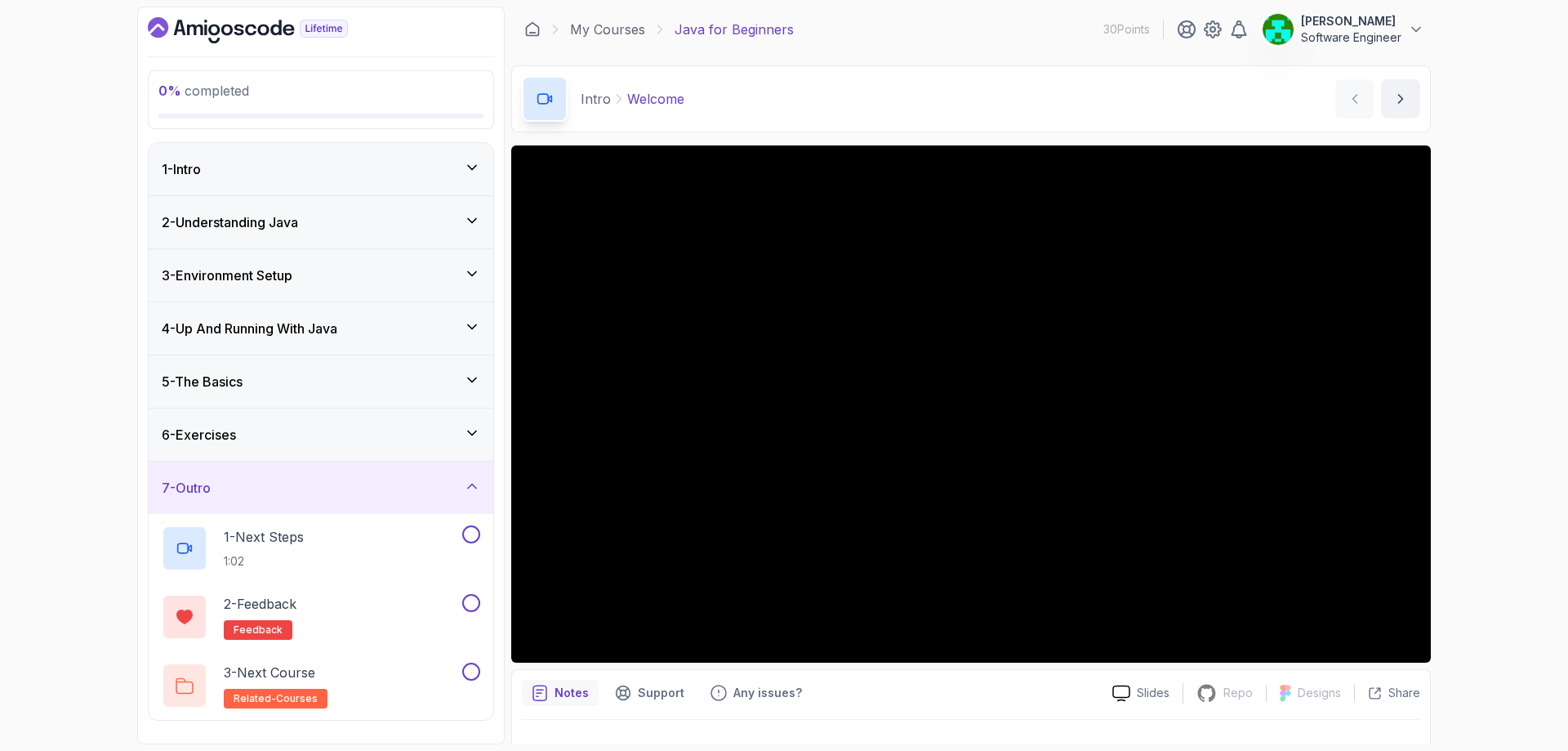
click at [247, 177] on div "1 - Intro" at bounding box center [320, 169] width 318 height 19
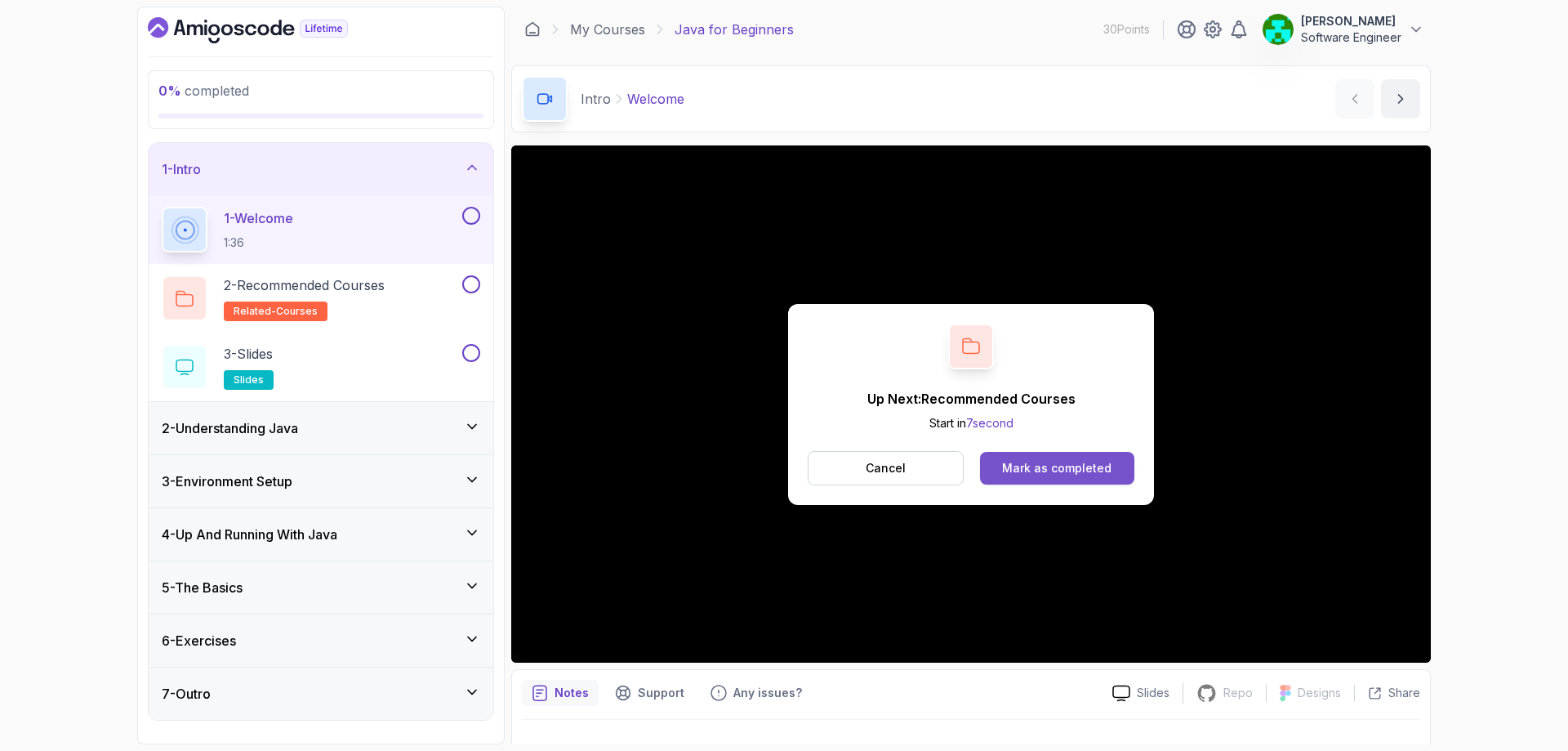
click at [1092, 460] on div "Mark as completed" at bounding box center [1057, 467] width 110 height 16
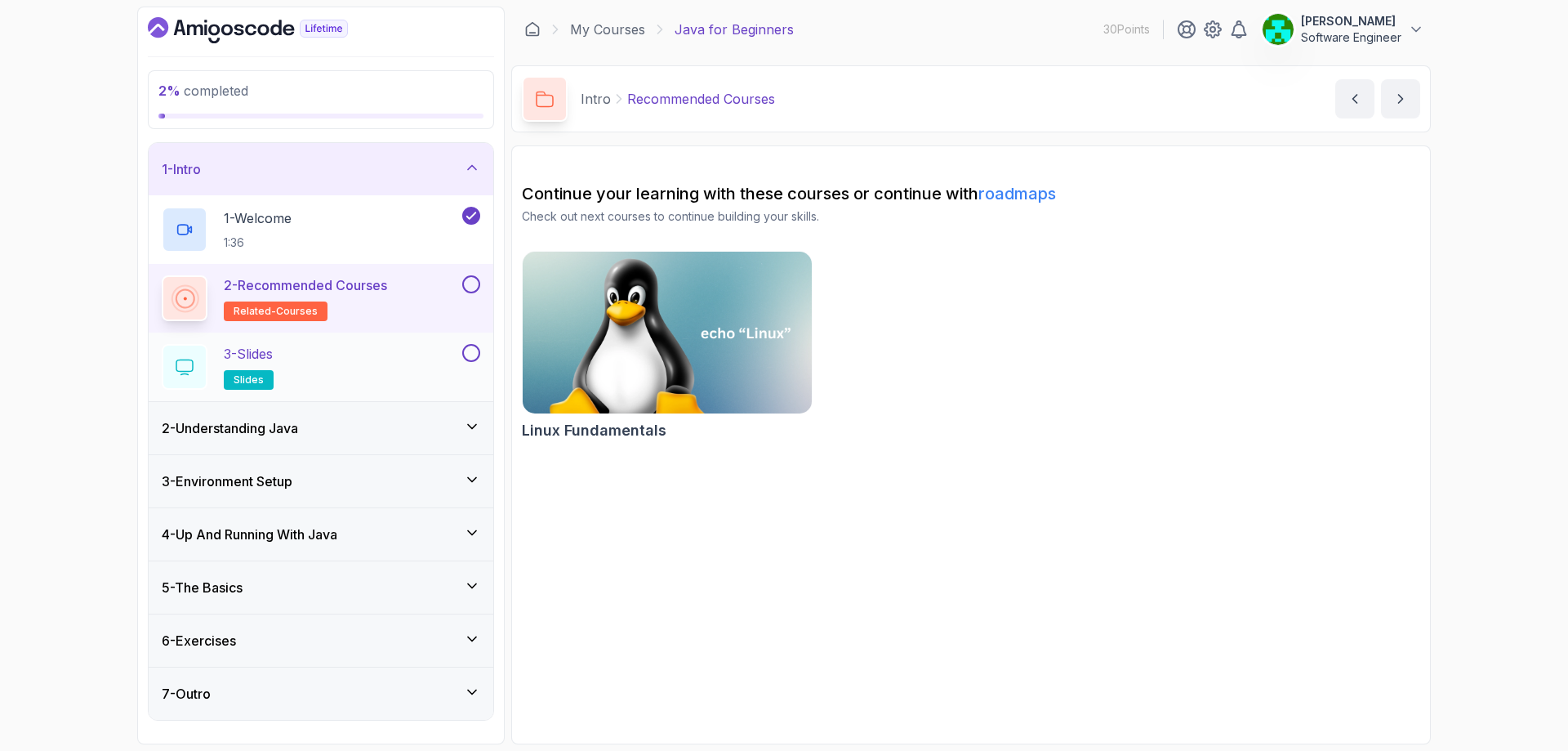
click at [352, 340] on div "3 - Slides slides" at bounding box center [321, 367] width 345 height 68
click at [320, 356] on div "3 - Slides slides" at bounding box center [310, 367] width 297 height 46
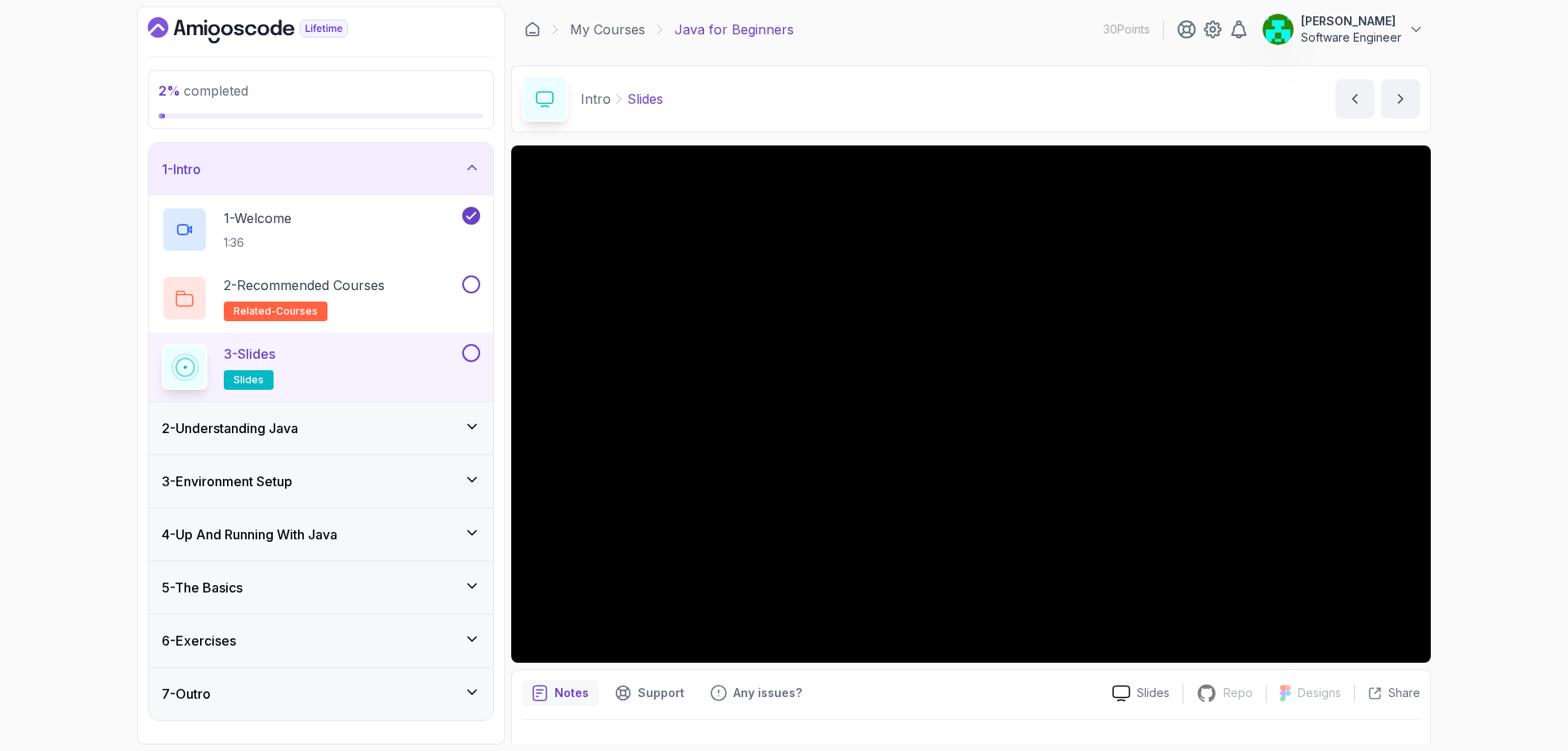
click at [320, 356] on div "3 - Slides slides" at bounding box center [310, 367] width 297 height 46
